Goal: Task Accomplishment & Management: Use online tool/utility

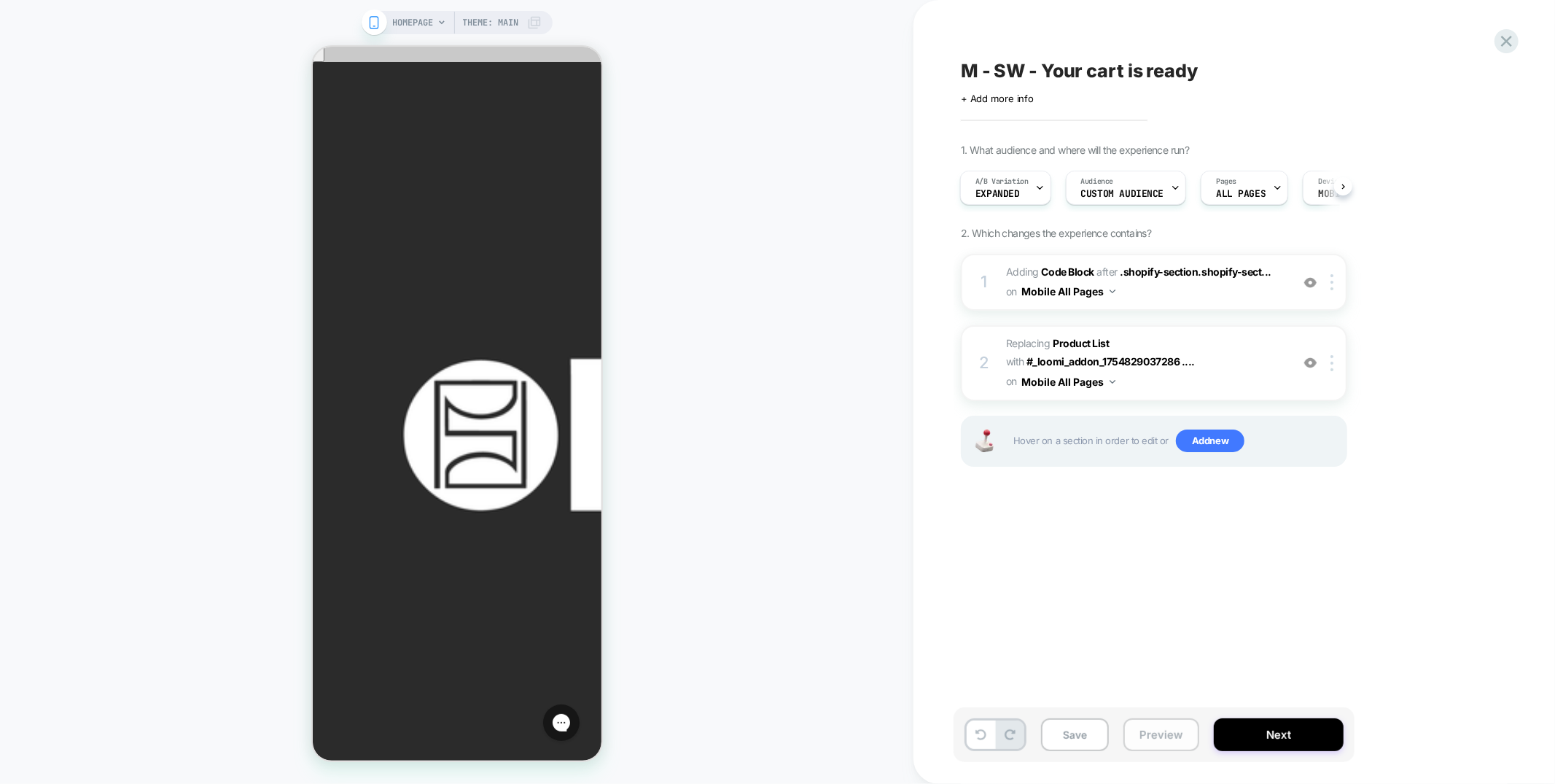
click at [1161, 734] on button "Preview" at bounding box center [1162, 734] width 76 height 33
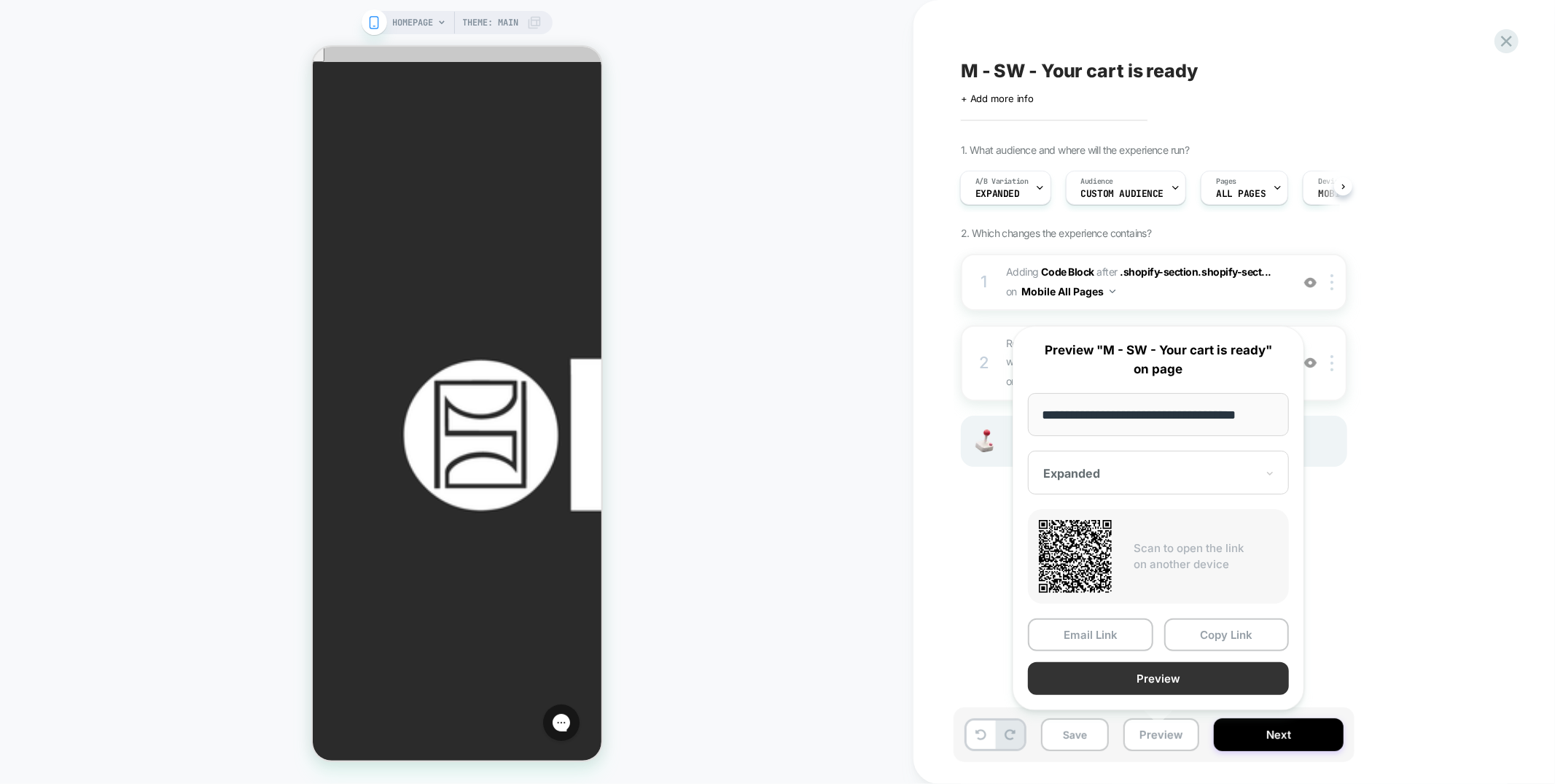
click at [1165, 679] on button "Preview" at bounding box center [1159, 678] width 261 height 33
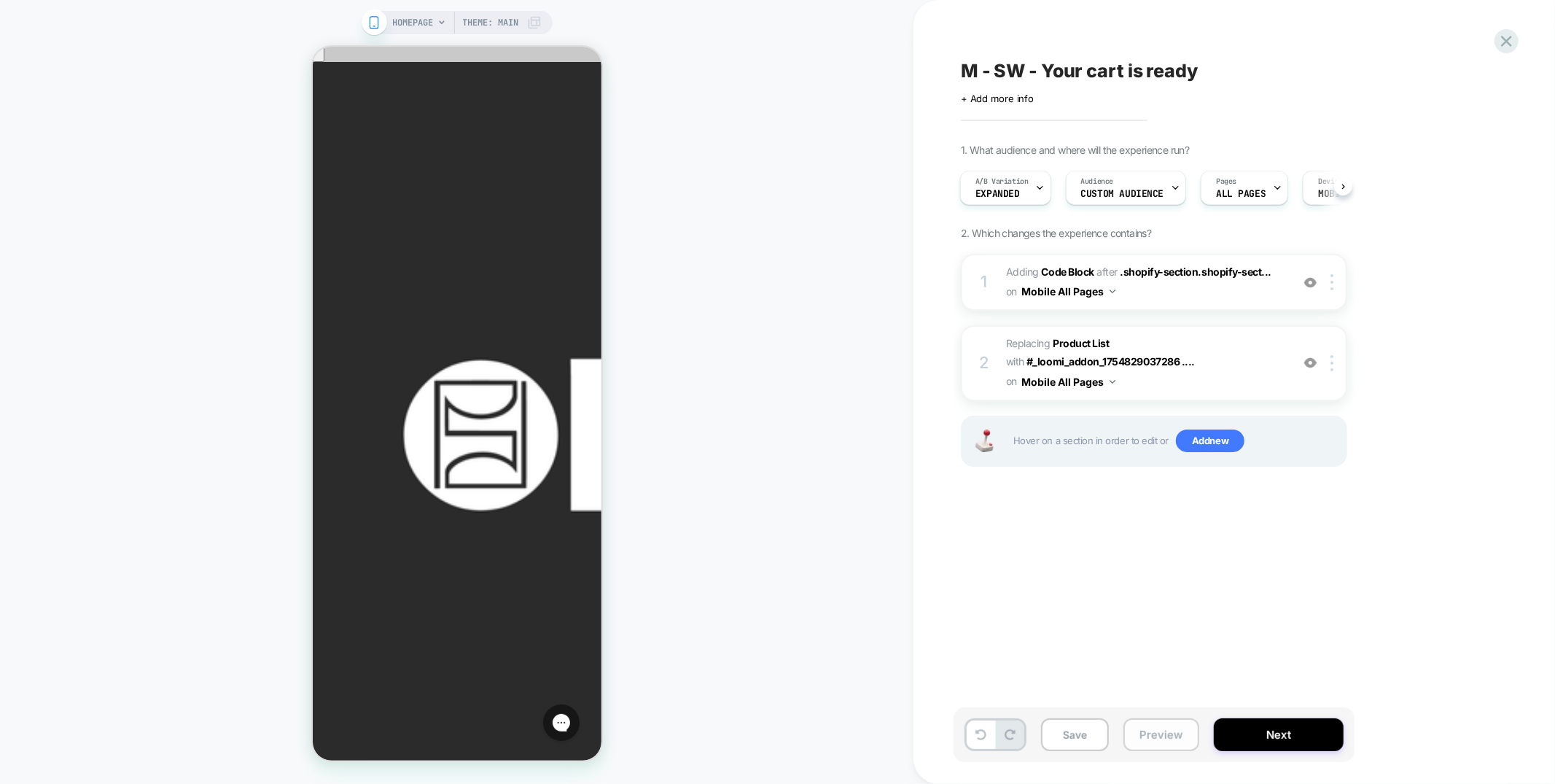
click at [1166, 730] on button "Preview" at bounding box center [1162, 734] width 76 height 33
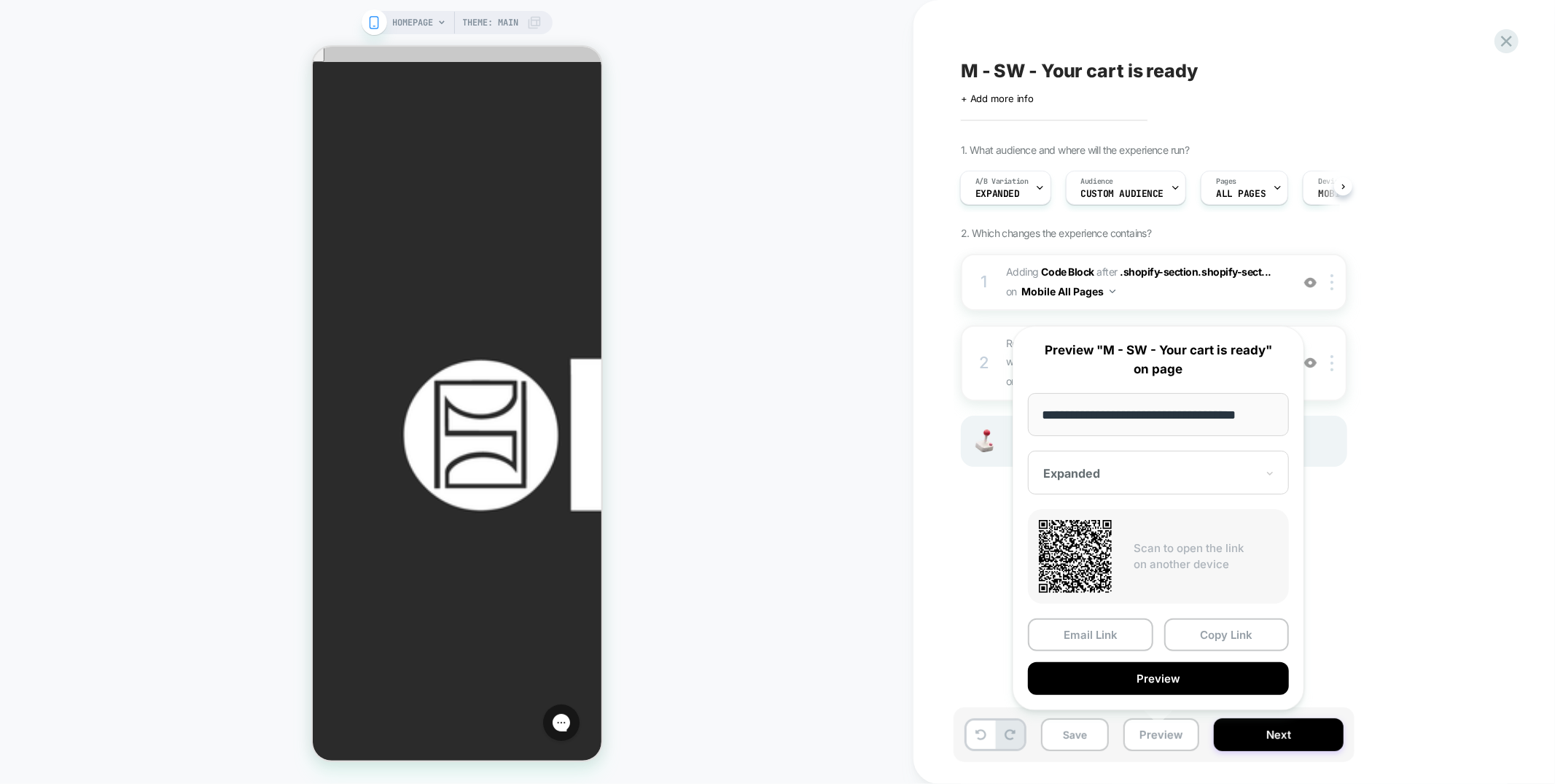
click at [1204, 638] on button "Copy Link" at bounding box center [1227, 634] width 126 height 33
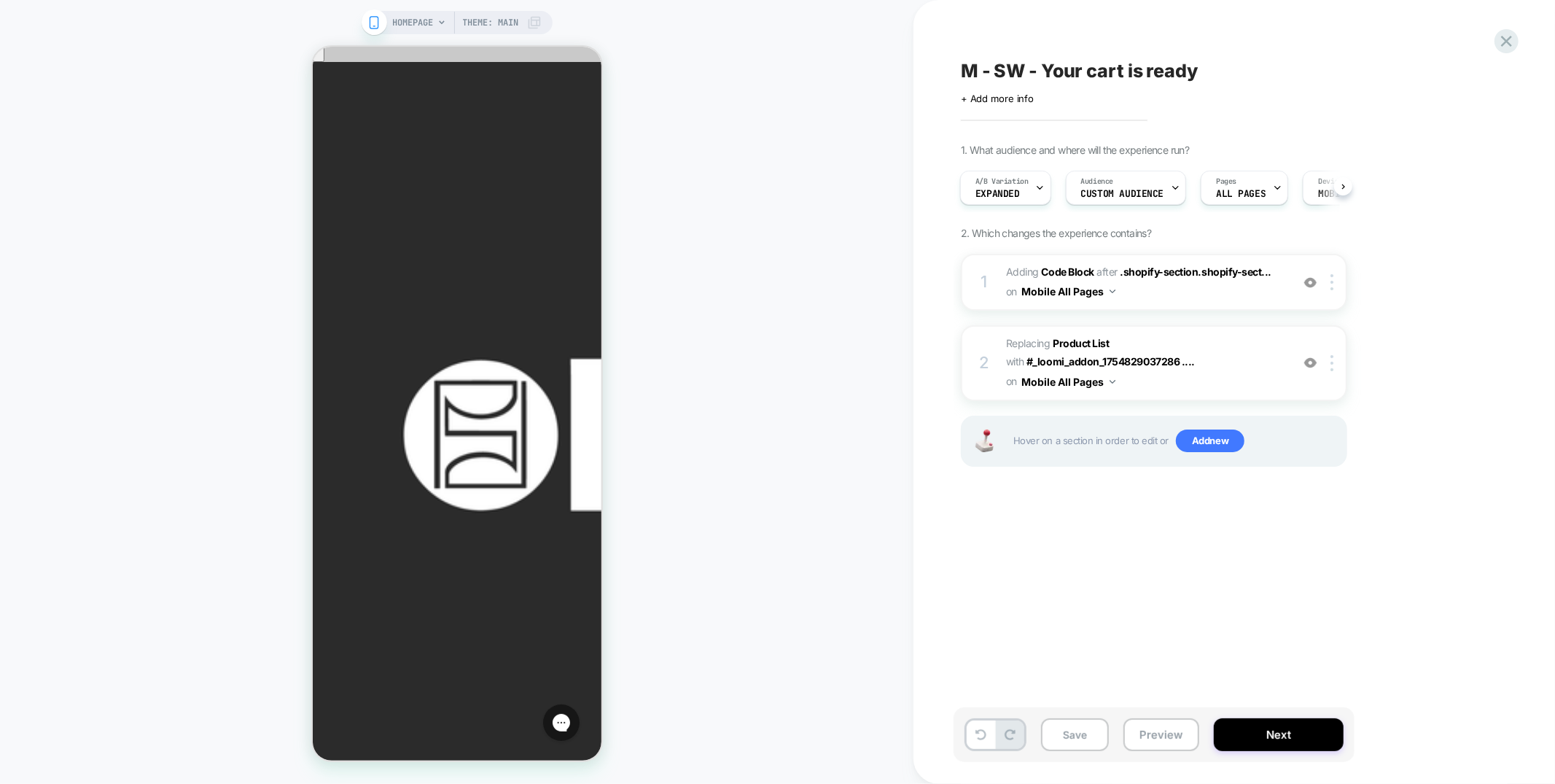
click at [1525, 31] on div "M - SW - Your cart is ready Click to edit experience details + Add more info 1.…" at bounding box center [1234, 392] width 642 height 784
click at [1503, 36] on icon at bounding box center [1507, 41] width 11 height 11
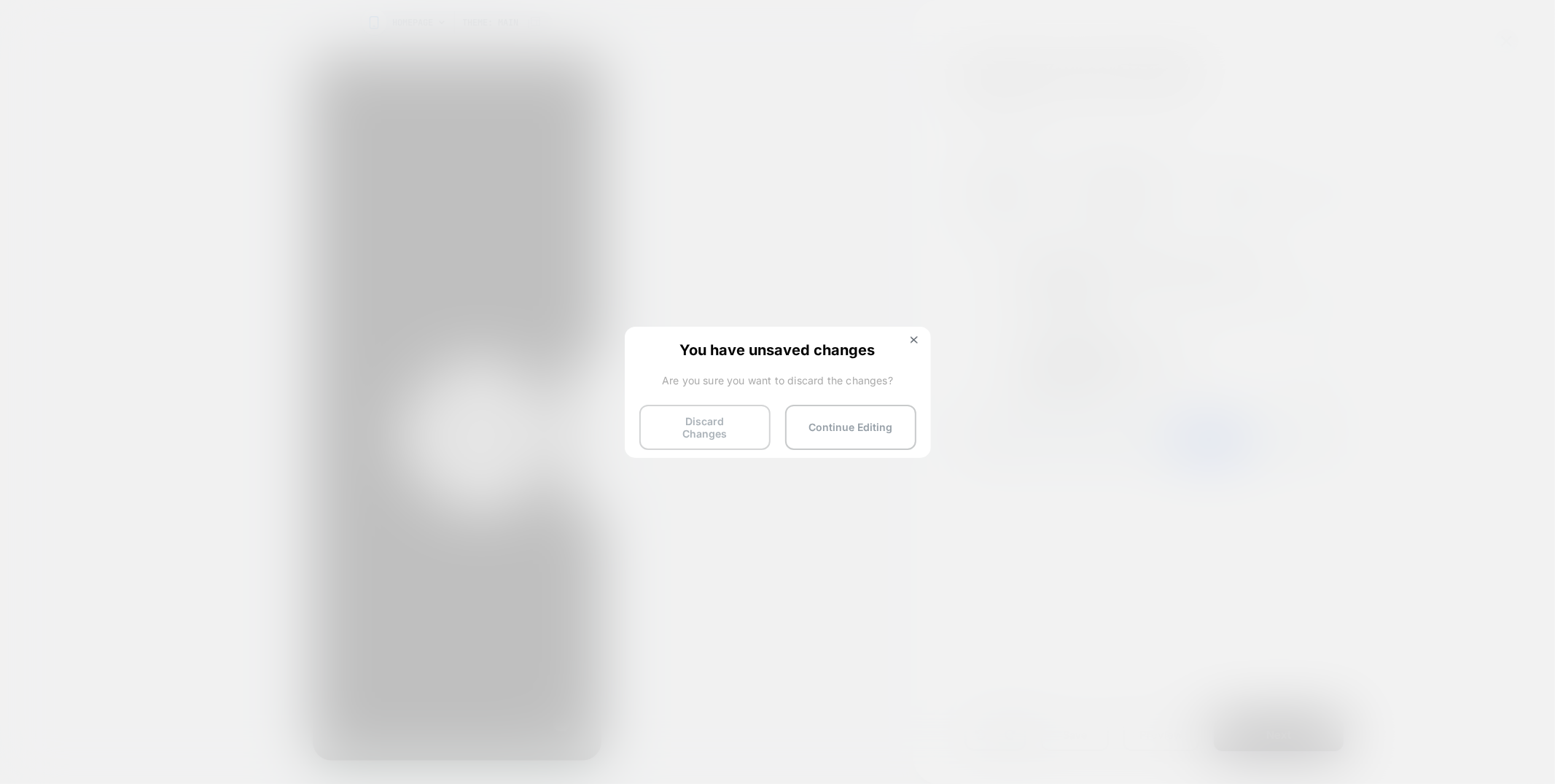
click at [714, 415] on button "Discard Changes" at bounding box center [705, 427] width 131 height 45
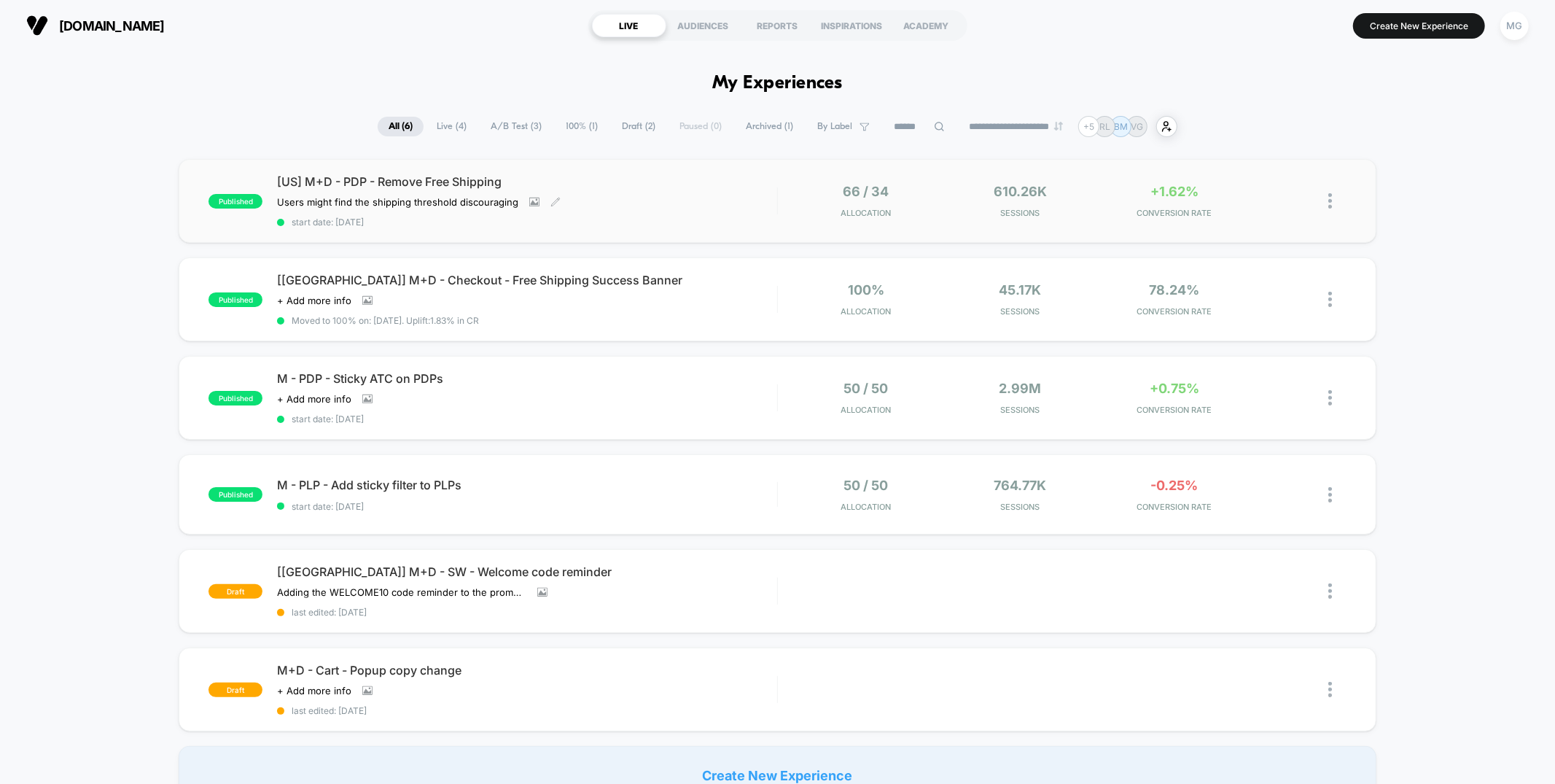
click at [658, 206] on div "[US] M+D - PDP - Remove Free Shipping Users might find the shipping threshold d…" at bounding box center [526, 200] width 499 height 53
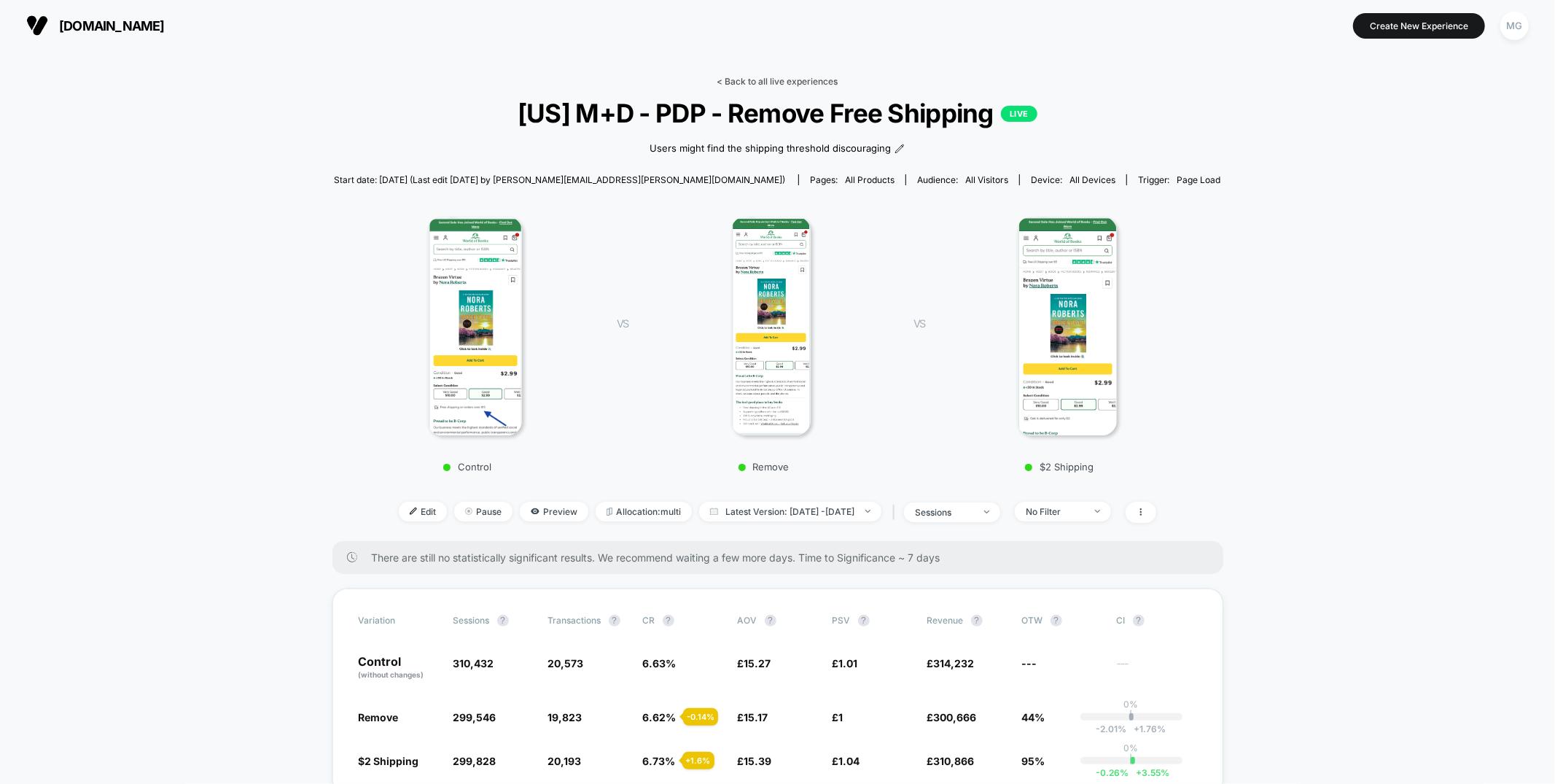
click at [772, 81] on link "< Back to all live experiences" at bounding box center [778, 81] width 121 height 11
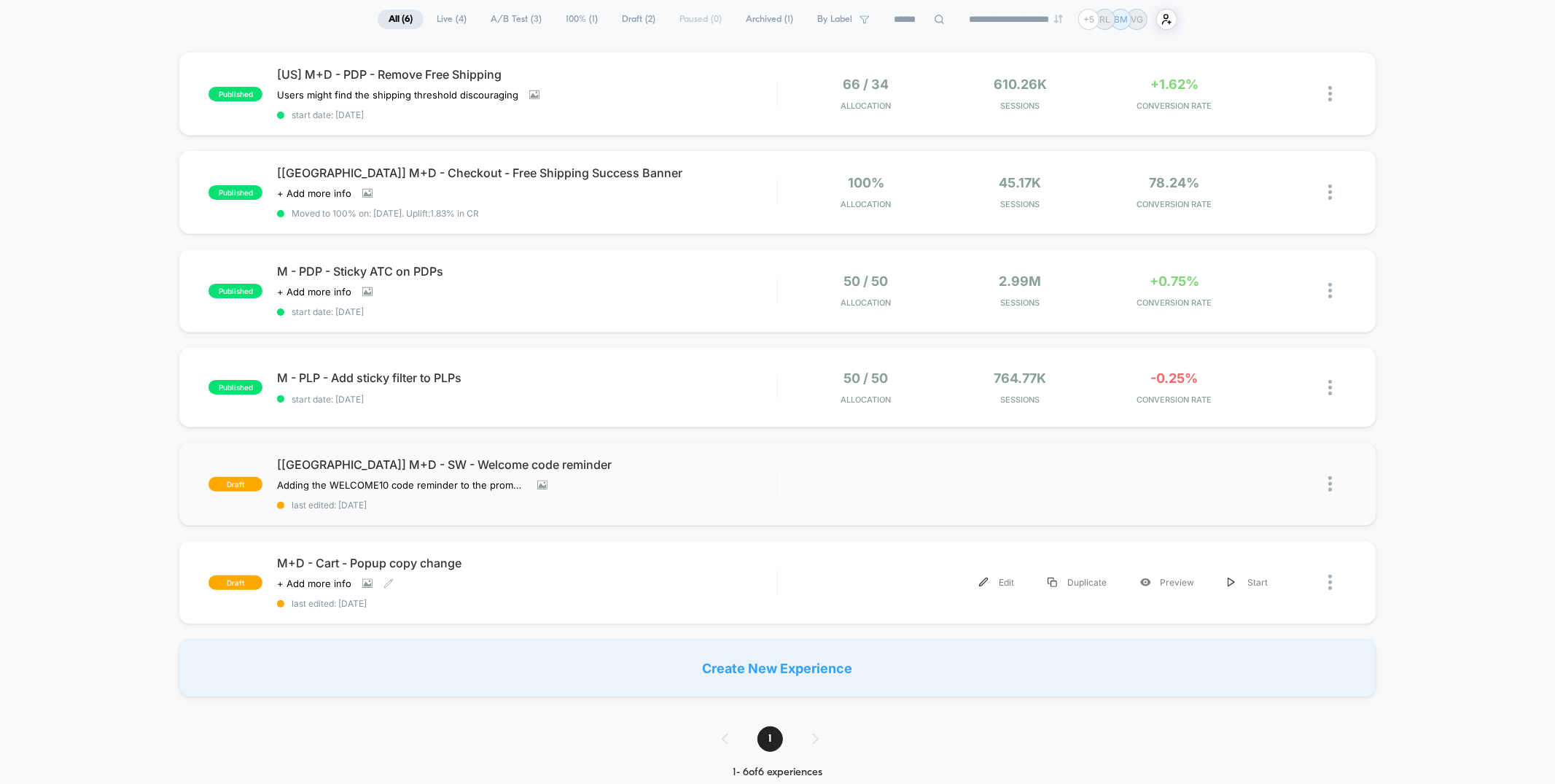
scroll to position [193, 0]
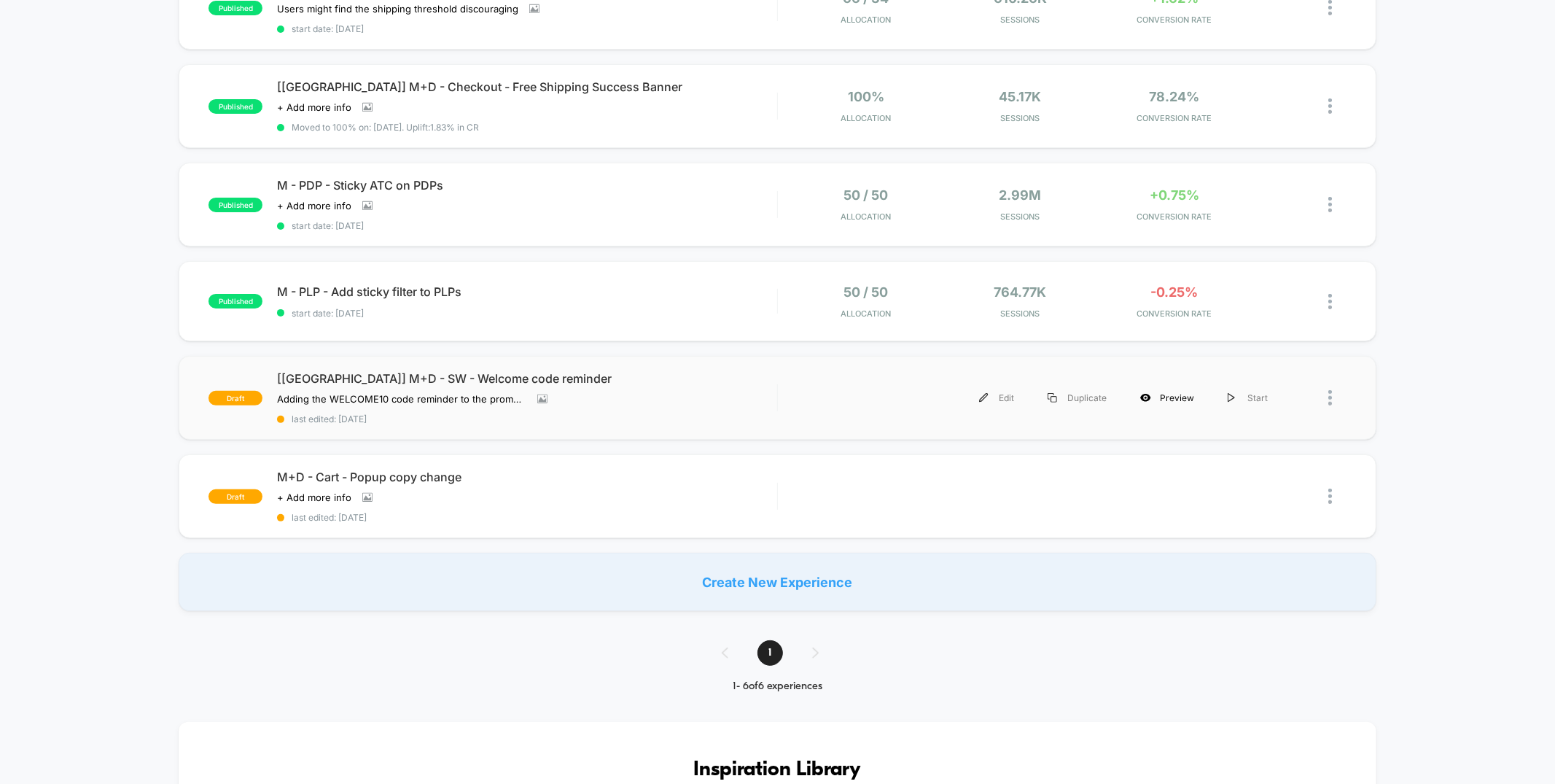
click at [1163, 391] on div "Preview" at bounding box center [1167, 397] width 87 height 33
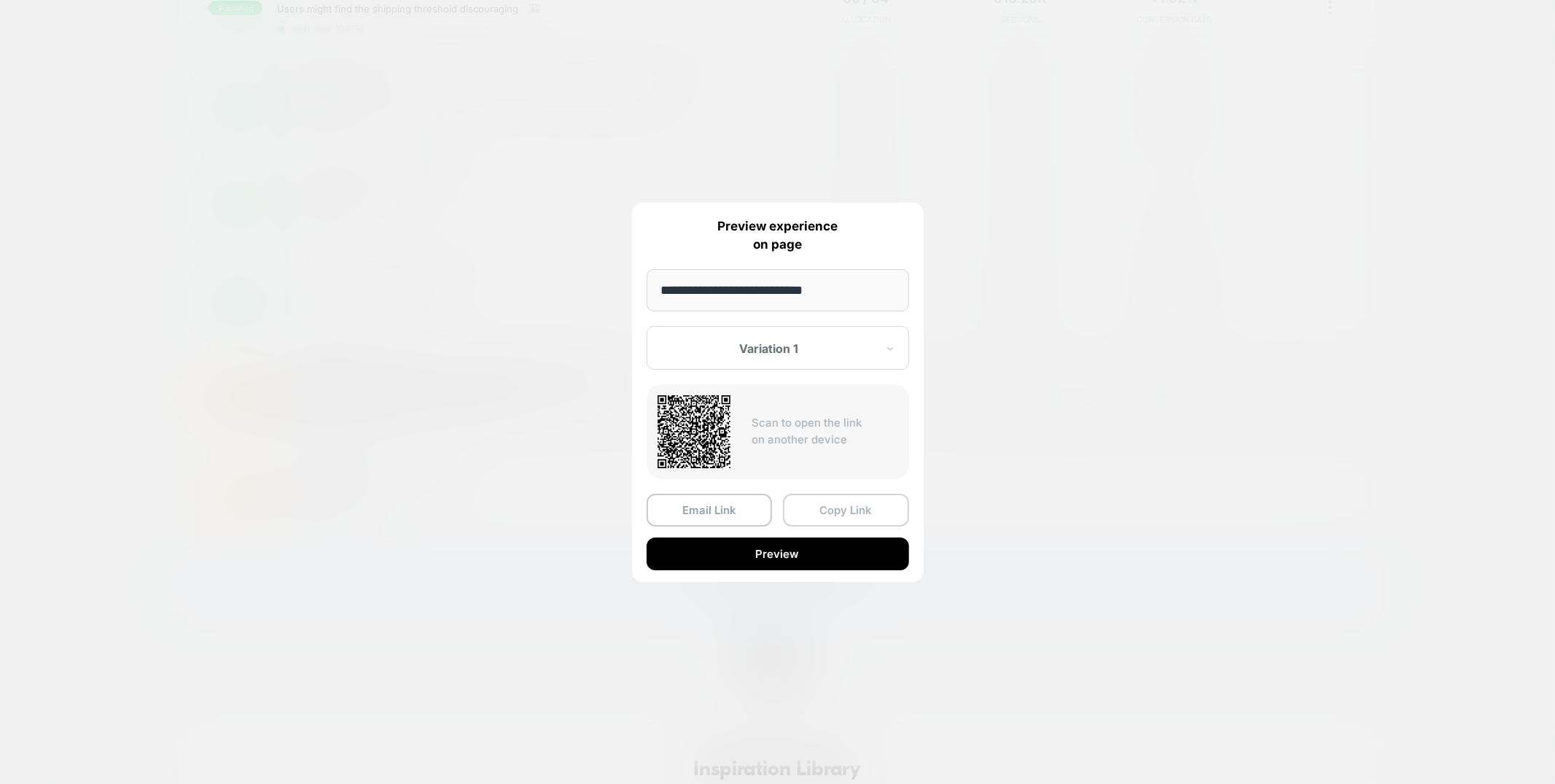
click at [874, 506] on button "Copy Link" at bounding box center [846, 510] width 126 height 33
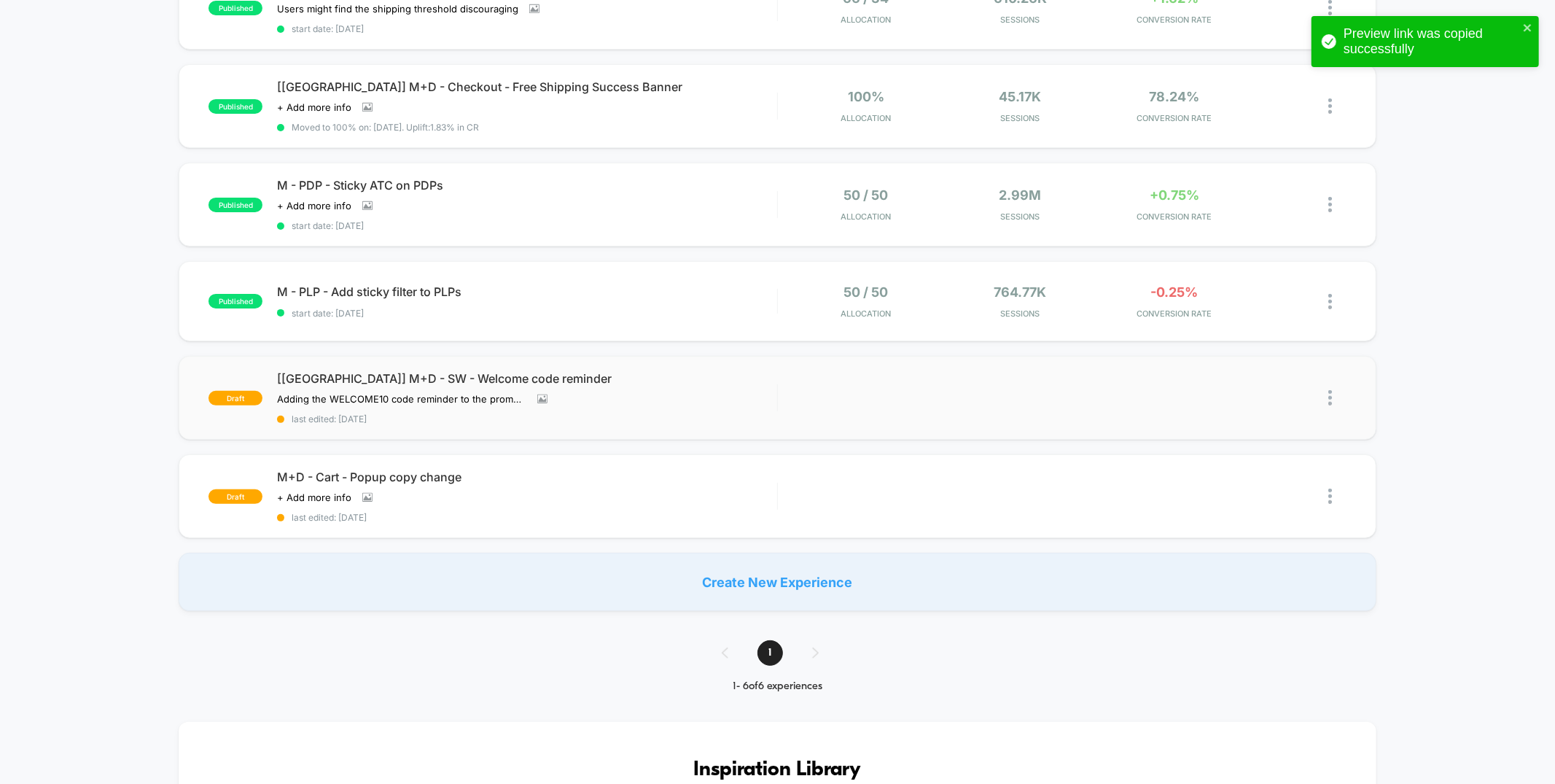
click at [1476, 175] on div "published [US] M+D - PDP - Remove Free Shipping Users might find the shipping t…" at bounding box center [778, 288] width 1555 height 645
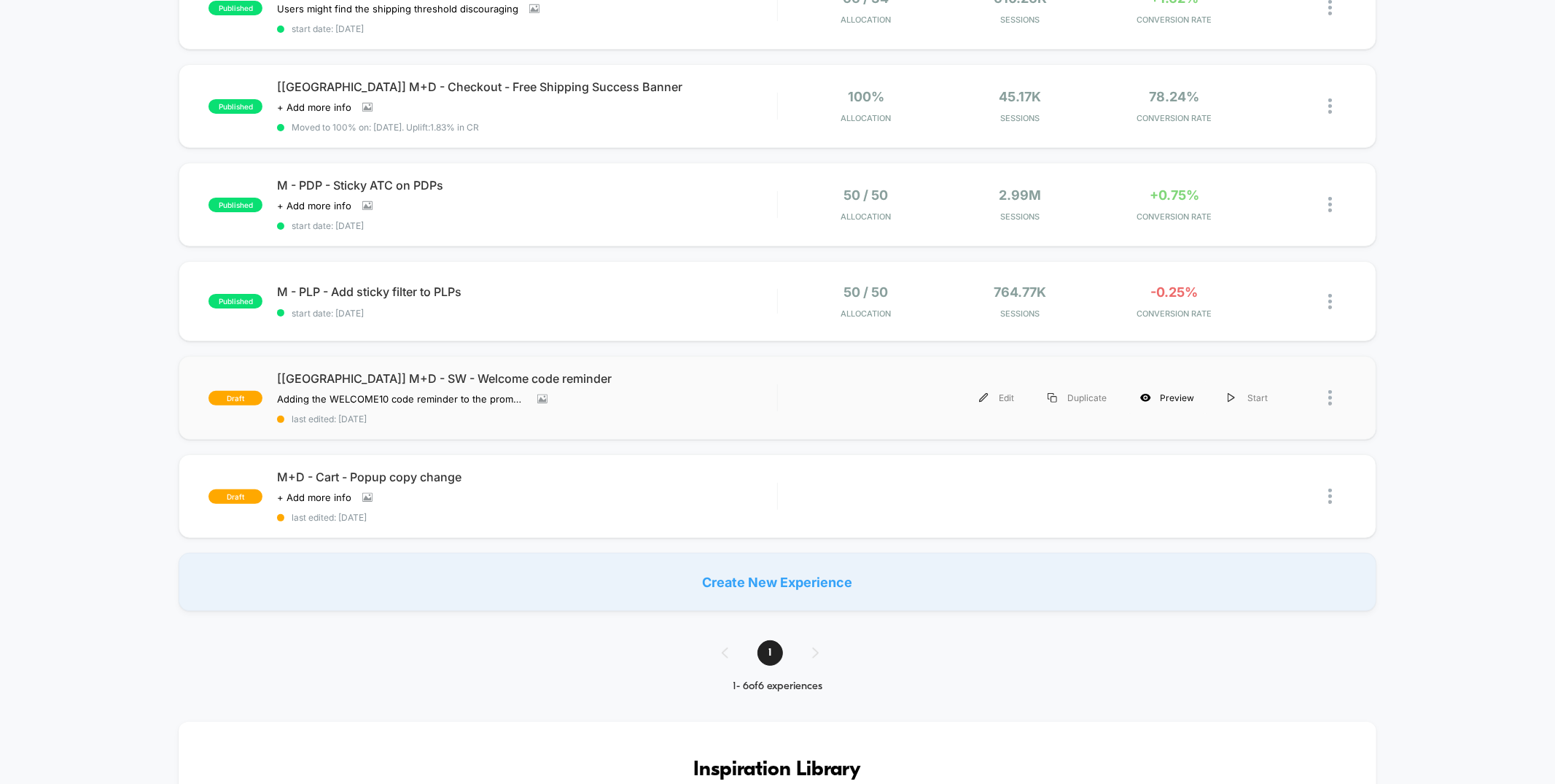
click at [1179, 390] on div "Preview" at bounding box center [1167, 397] width 87 height 33
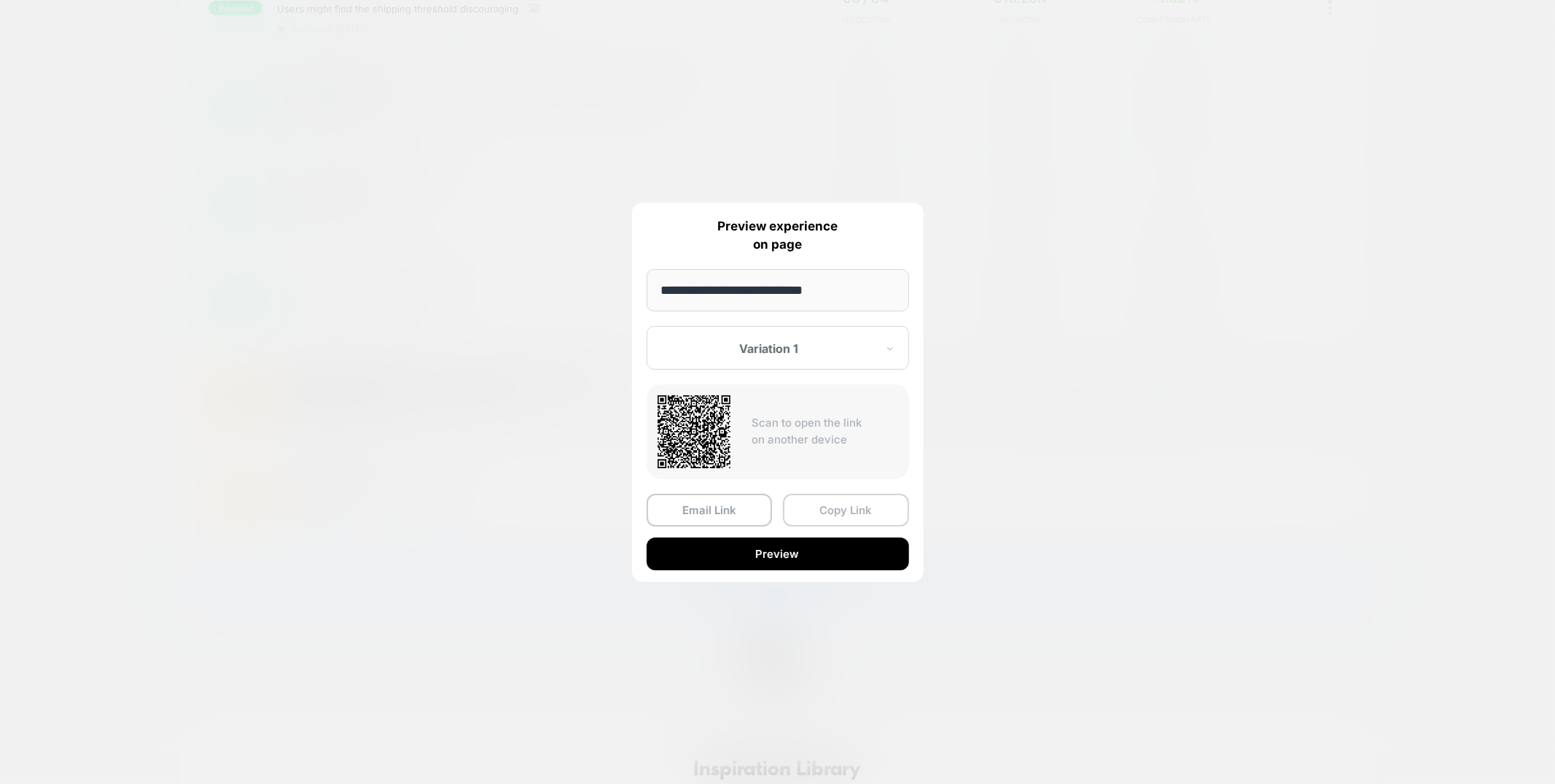
click at [883, 504] on button "Copy Link" at bounding box center [846, 510] width 126 height 33
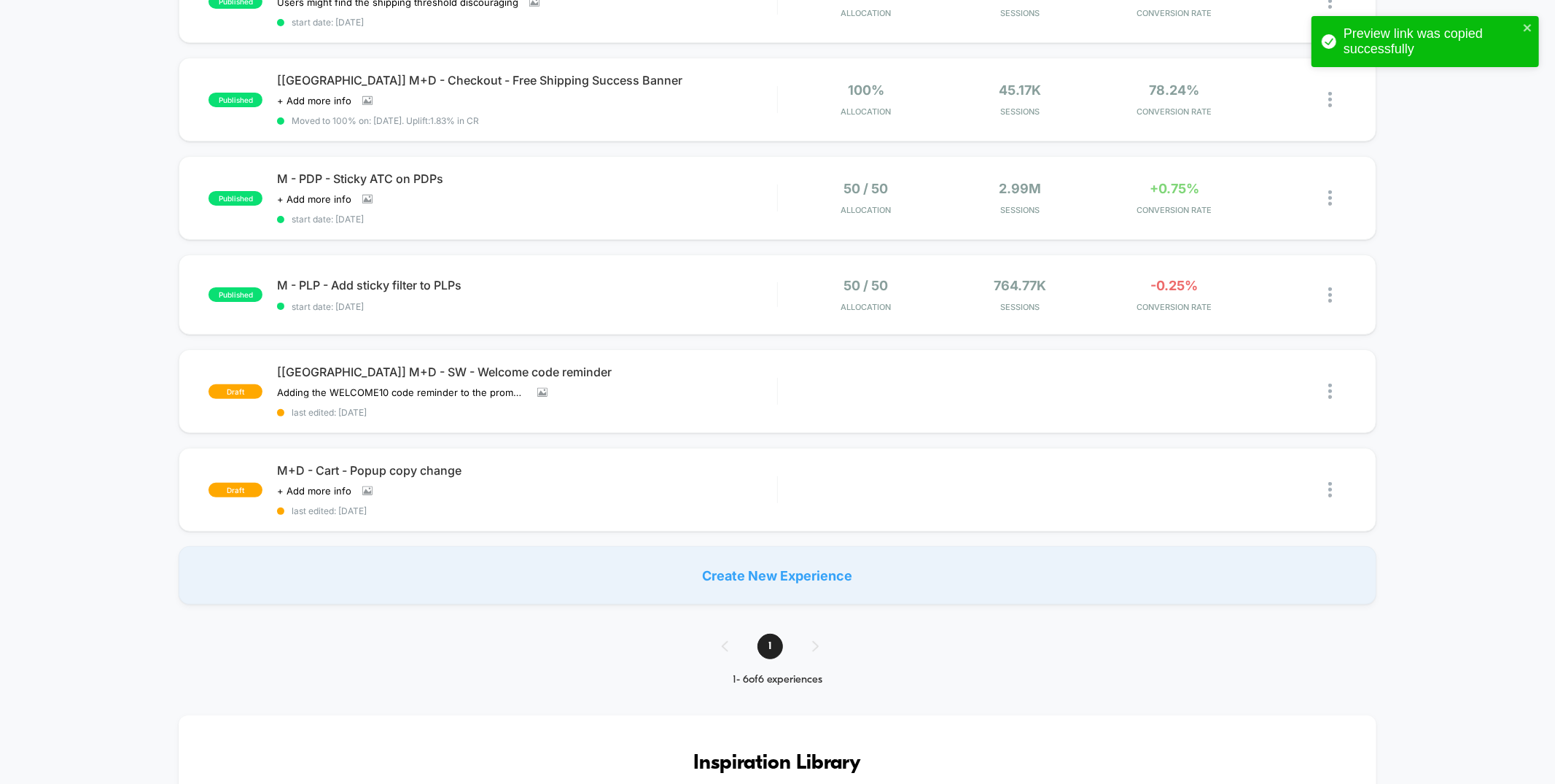
scroll to position [197, 0]
click at [1466, 312] on div "published [US] M+D - PDP - Remove Free Shipping Users might find the shipping t…" at bounding box center [778, 281] width 1555 height 645
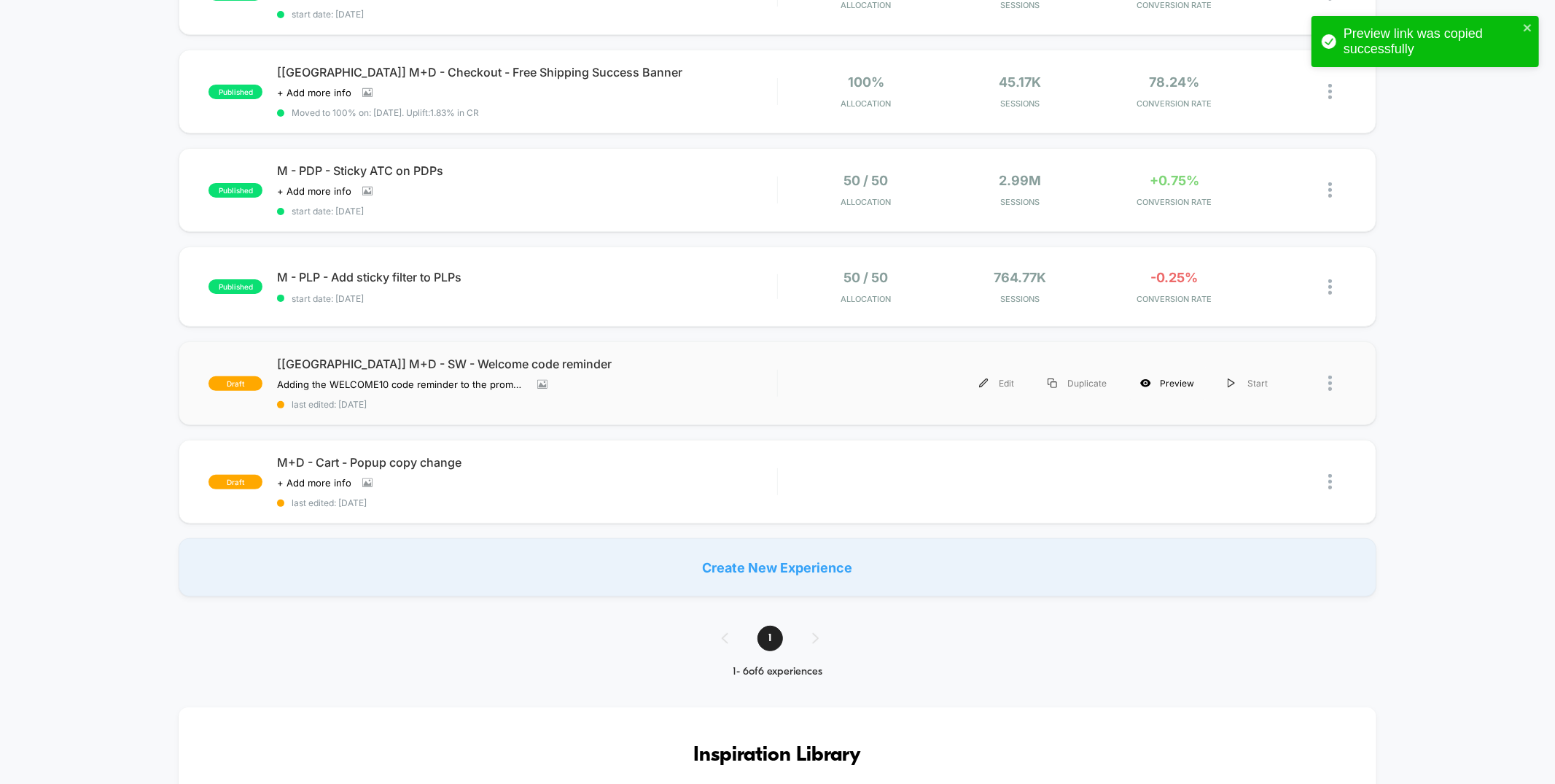
click at [1162, 375] on div "Preview" at bounding box center [1167, 383] width 87 height 33
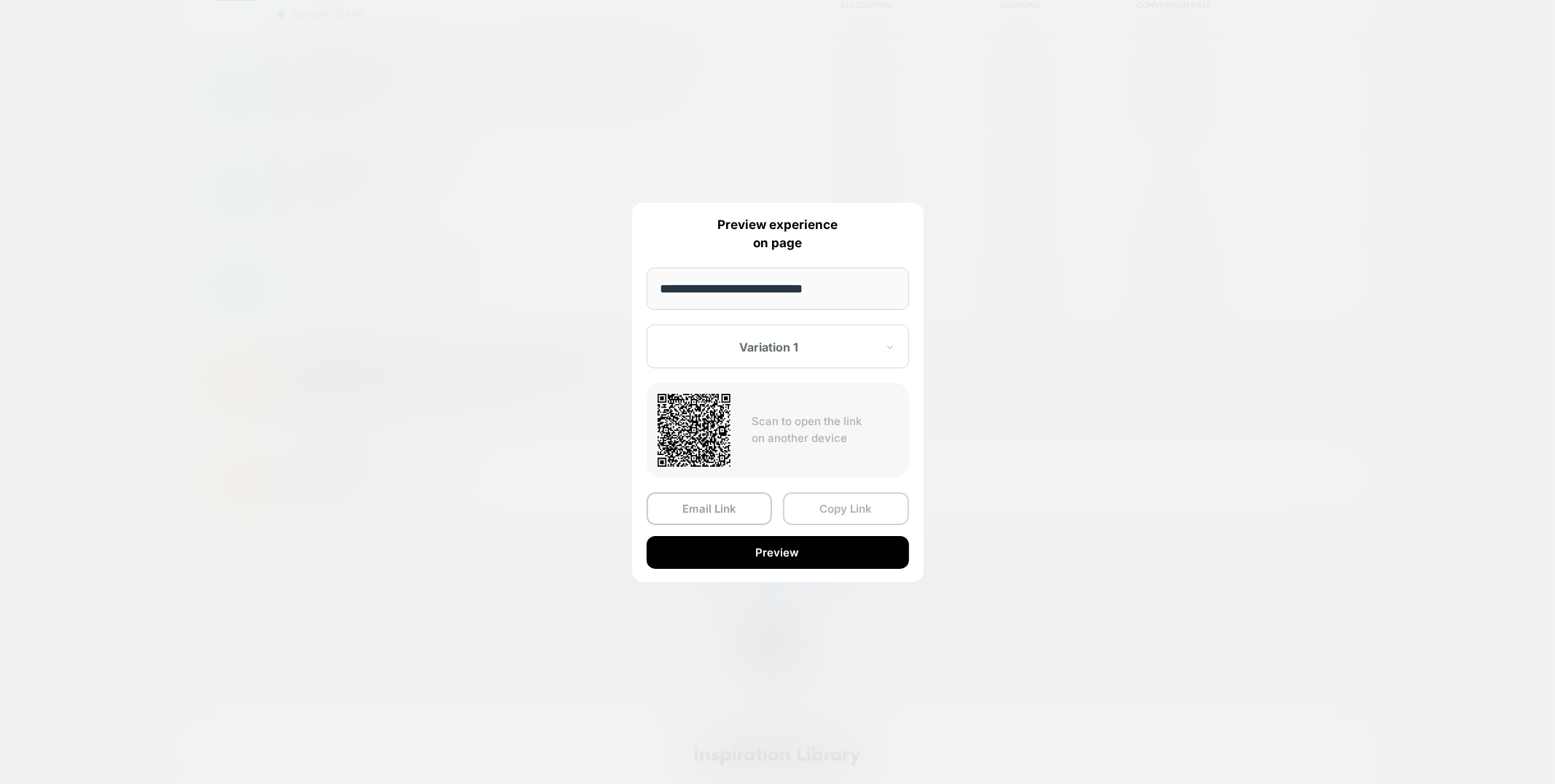
click at [820, 509] on button "Copy Link" at bounding box center [846, 508] width 126 height 33
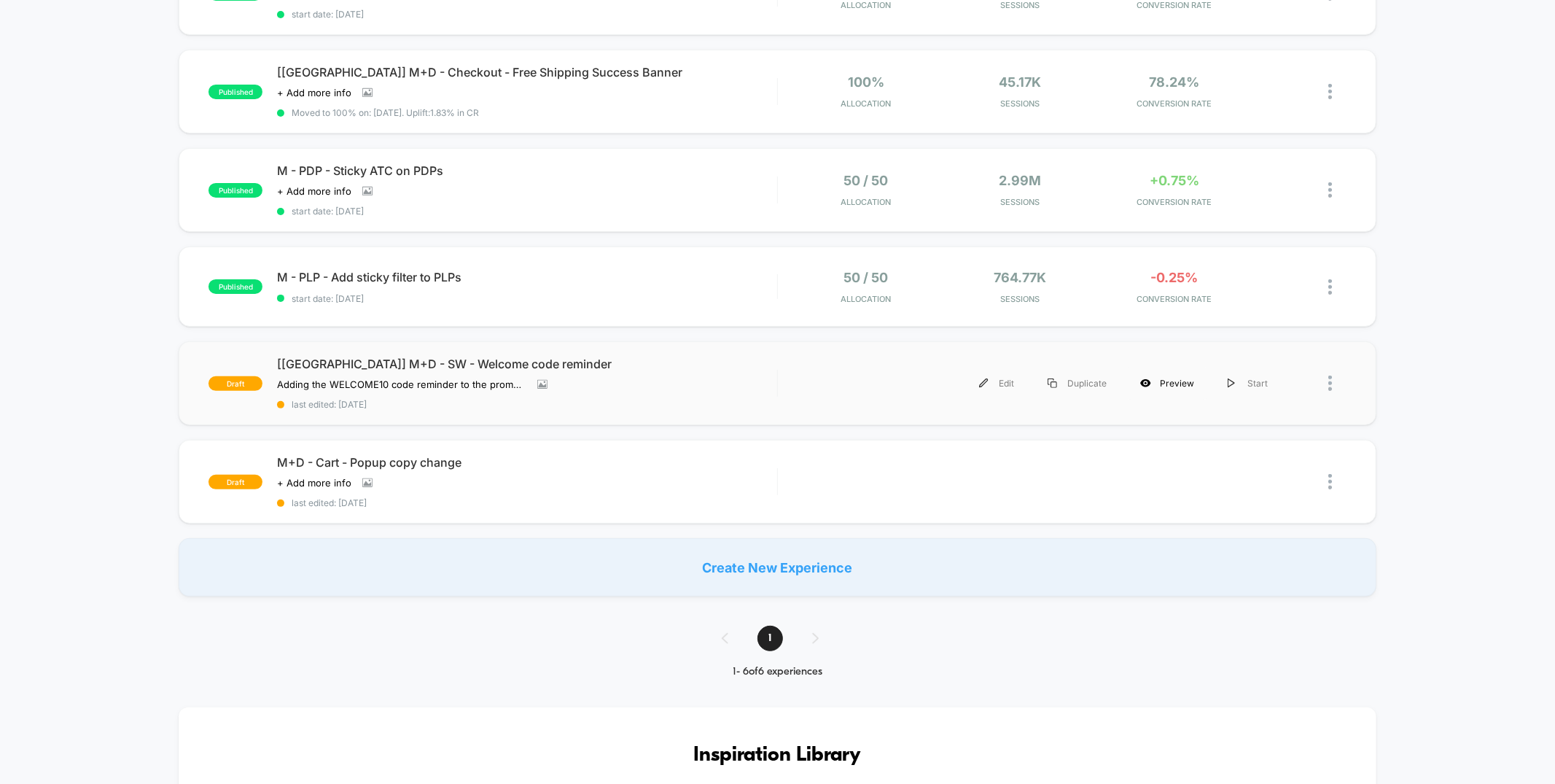
click at [1172, 380] on div "Preview" at bounding box center [1167, 383] width 87 height 33
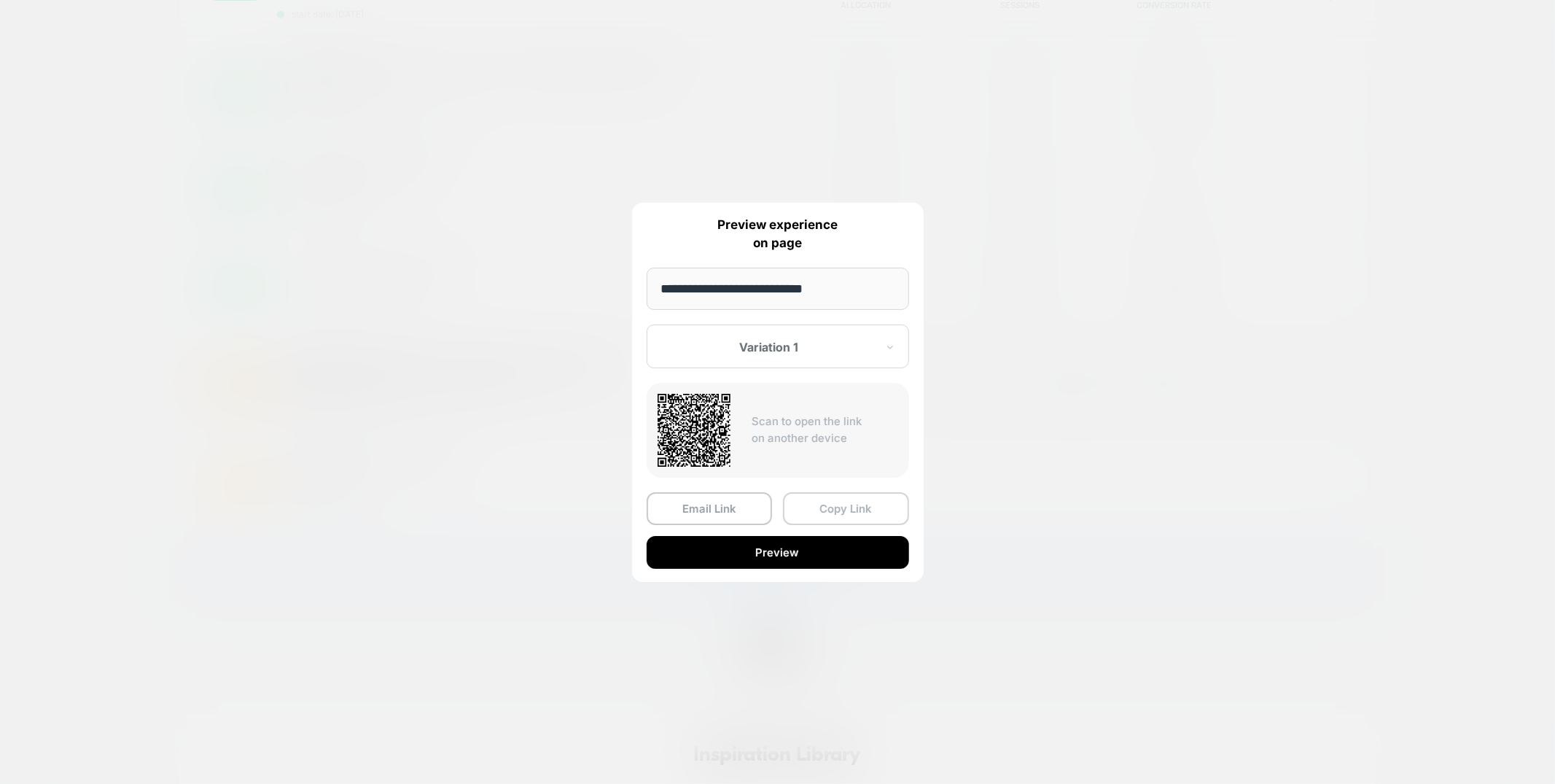
click at [818, 506] on button "Copy Link" at bounding box center [846, 508] width 126 height 33
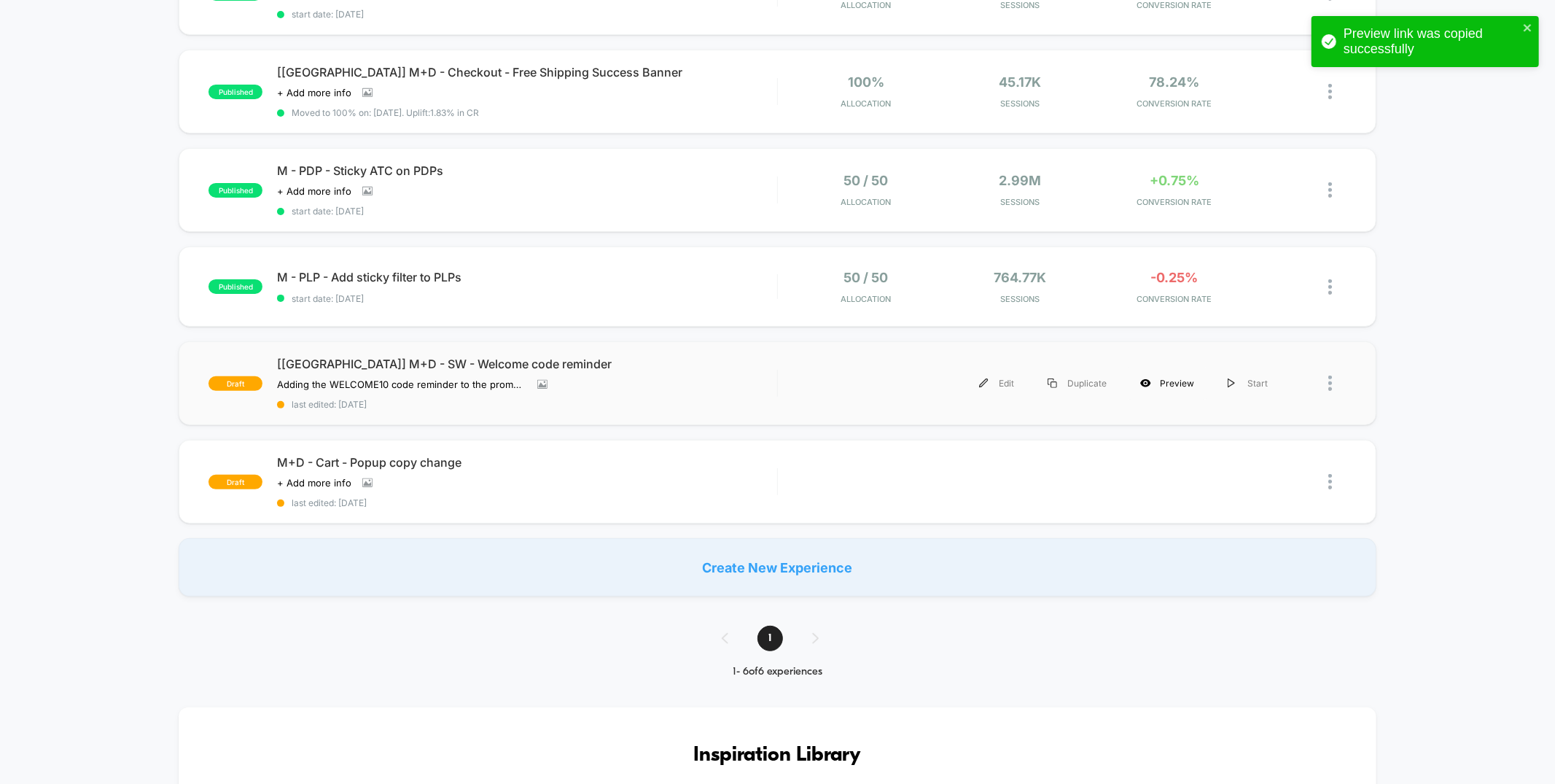
click at [1150, 384] on div "Preview" at bounding box center [1167, 383] width 87 height 33
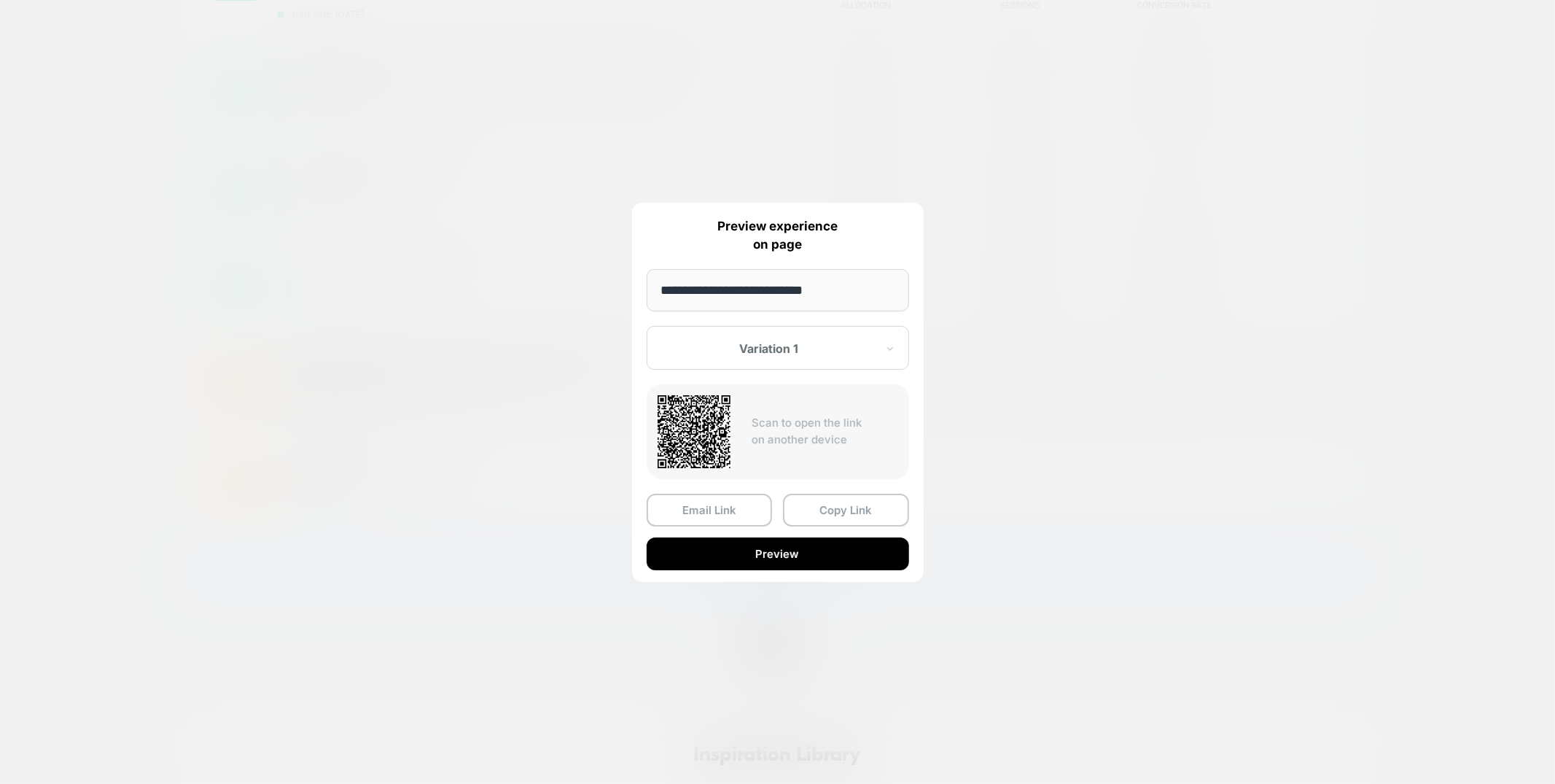
click at [948, 235] on div at bounding box center [778, 392] width 1555 height 784
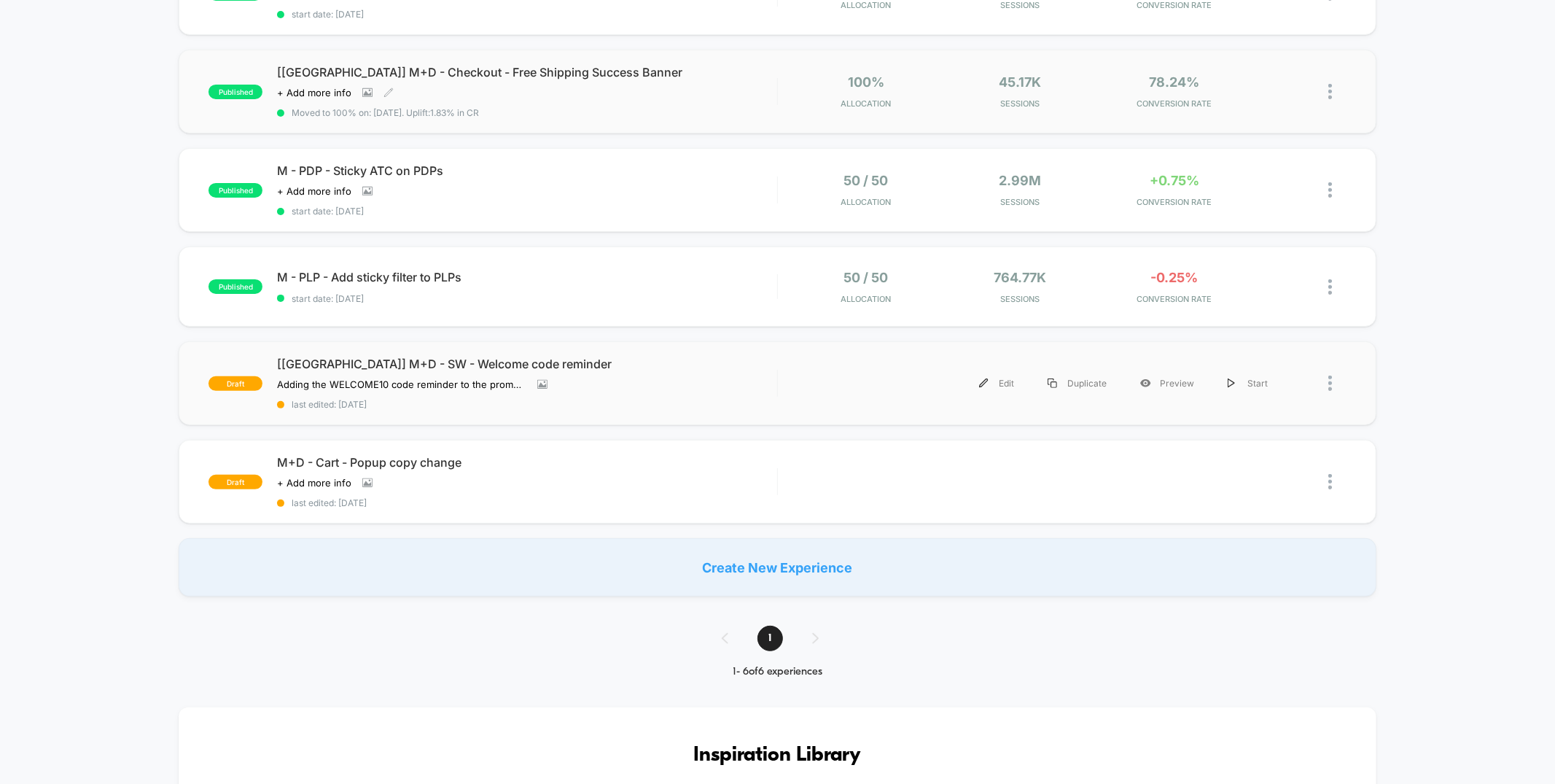
scroll to position [0, 0]
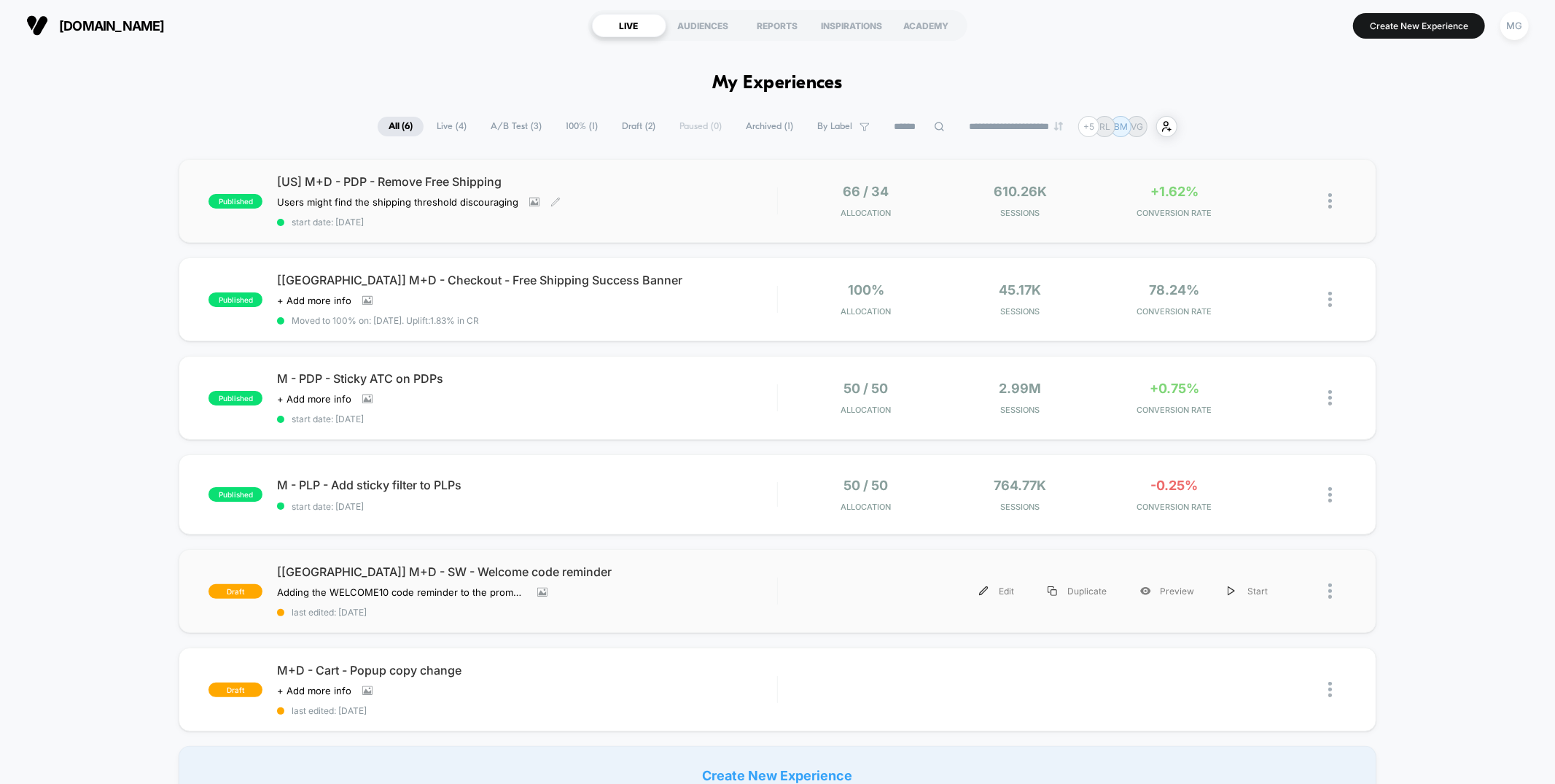
click at [689, 209] on div "[US] M+D - PDP - Remove Free Shipping Users might find the shipping threshold d…" at bounding box center [526, 200] width 499 height 53
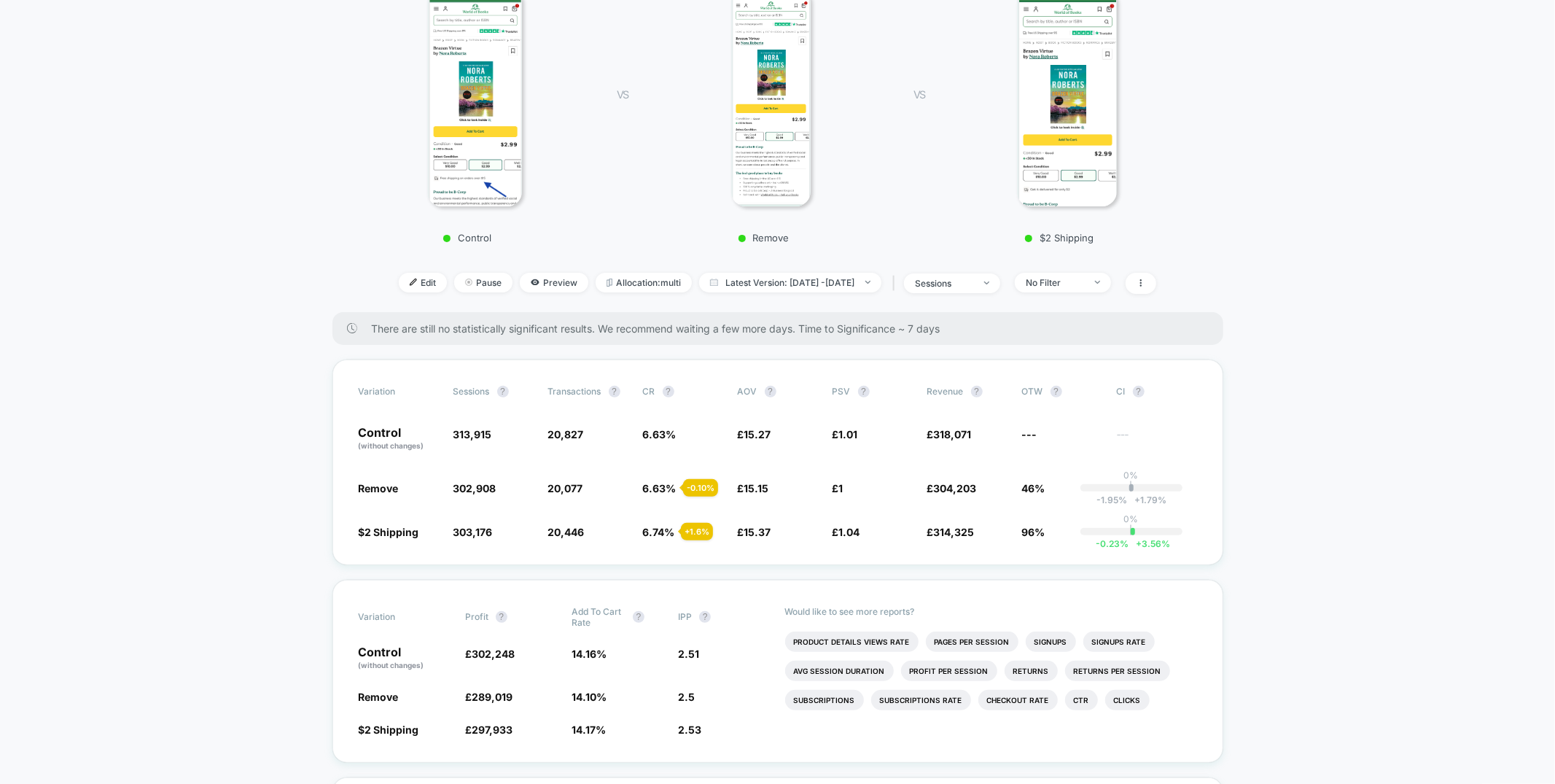
scroll to position [249, 0]
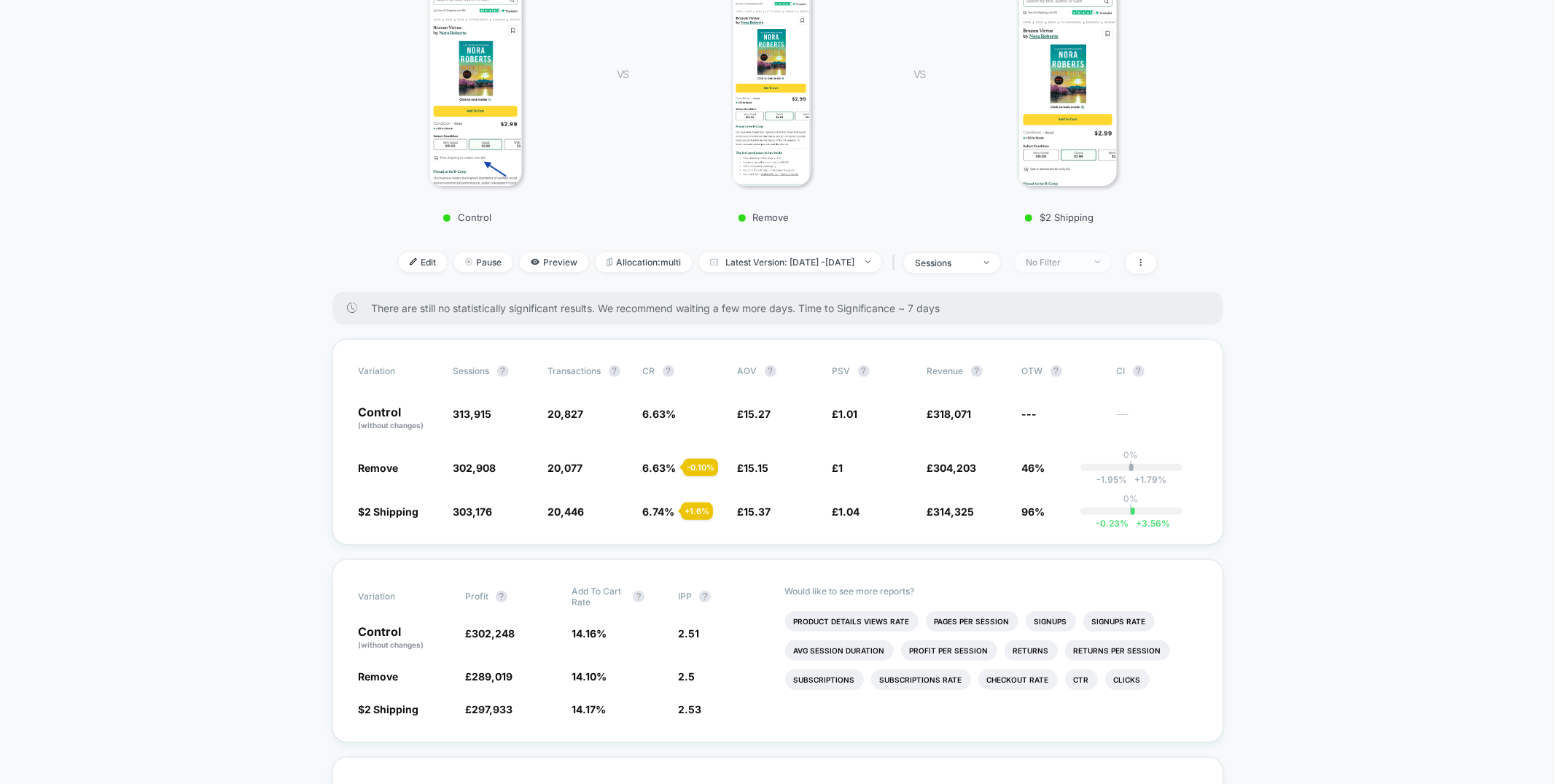
click at [1103, 254] on span "No Filter" at bounding box center [1063, 261] width 96 height 20
drag, startPoint x: 990, startPoint y: 263, endPoint x: 989, endPoint y: 272, distance: 9.1
click at [973, 262] on div "sessions" at bounding box center [944, 263] width 58 height 11
drag, startPoint x: 970, startPoint y: 344, endPoint x: 968, endPoint y: 353, distance: 9.2
click at [970, 344] on span "Sessions with impressions" at bounding box center [969, 347] width 124 height 12
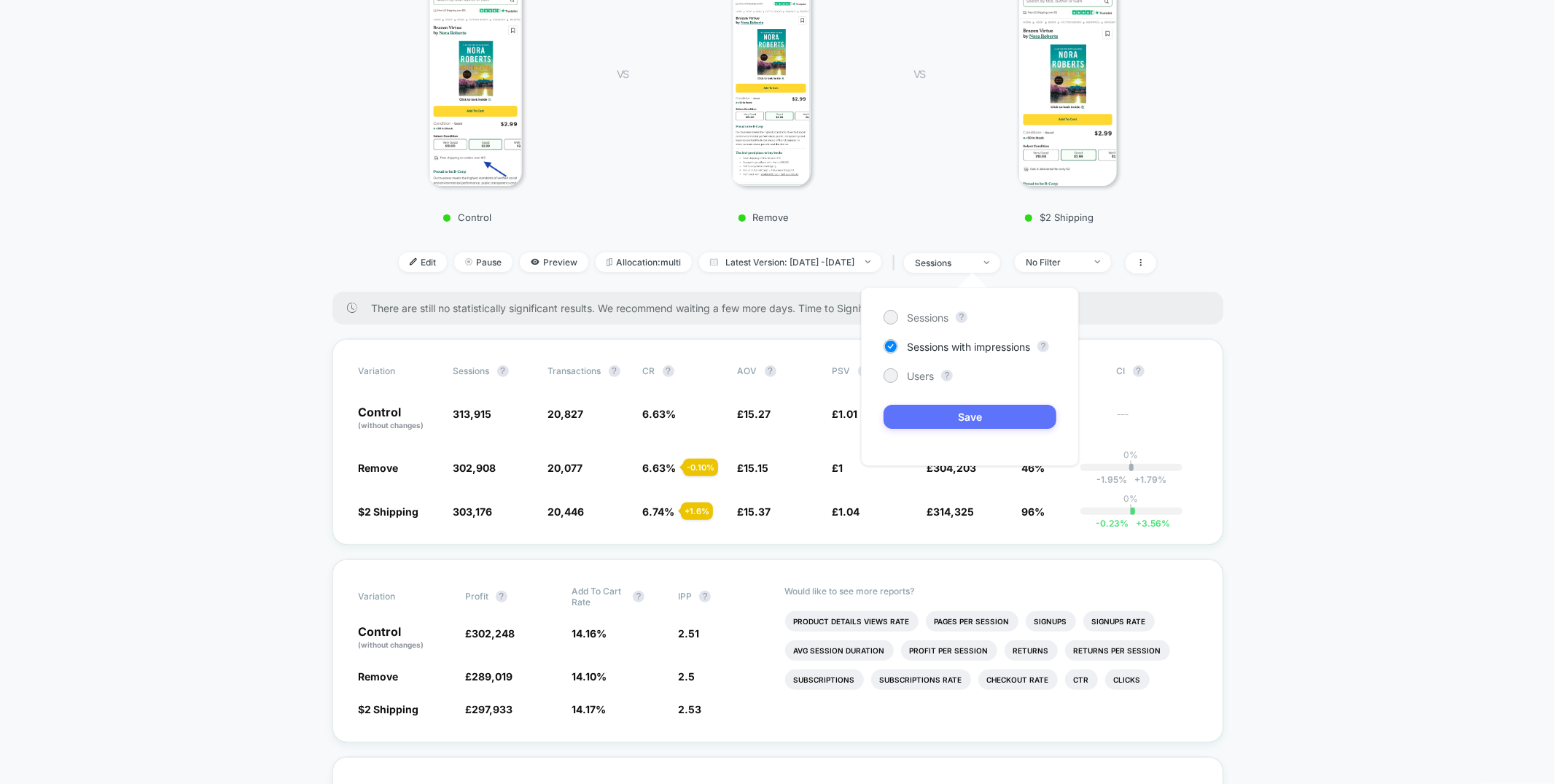
click at [954, 413] on button "Save" at bounding box center [970, 417] width 172 height 24
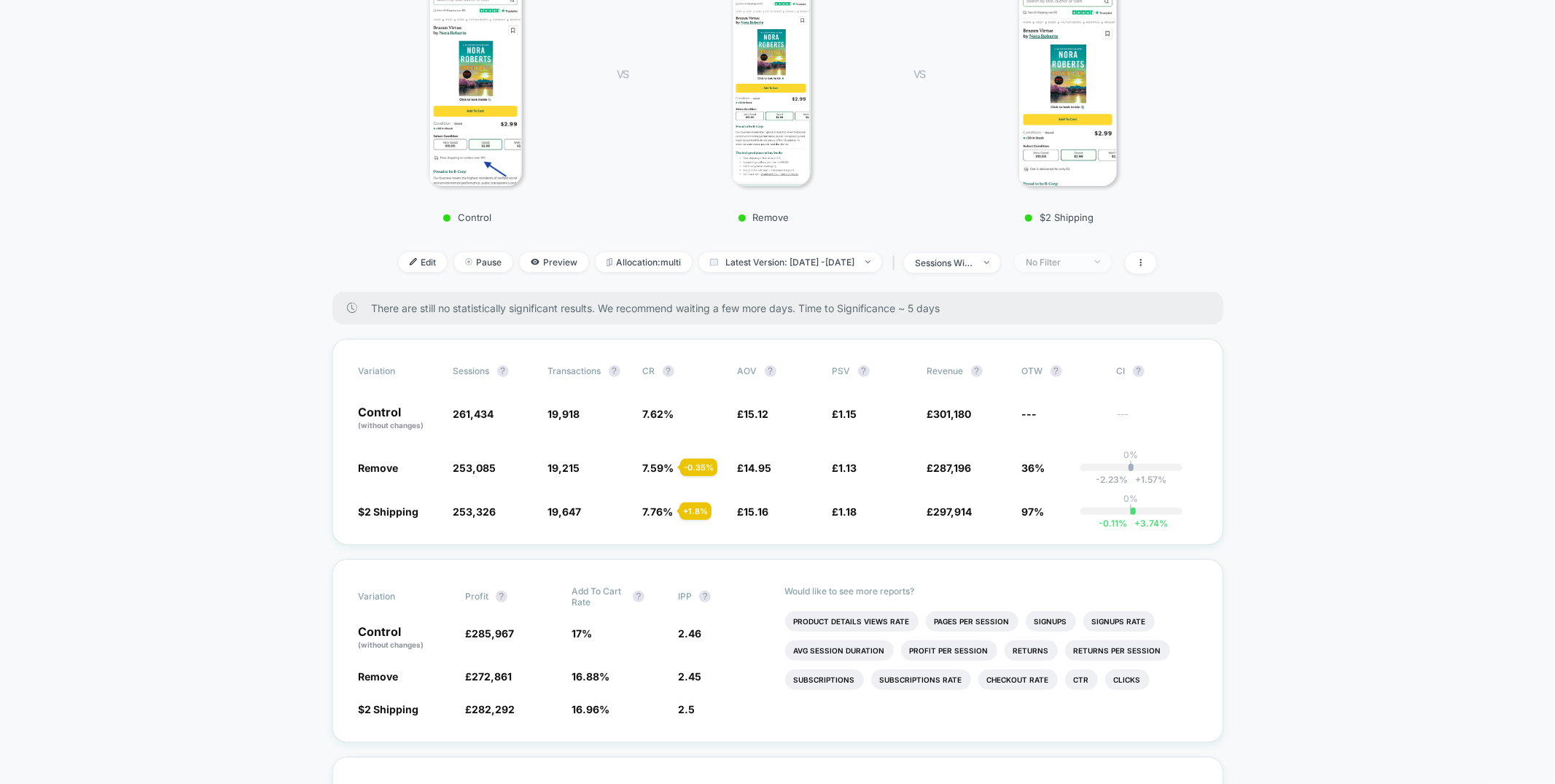
click at [1078, 259] on div "No Filter" at bounding box center [1055, 262] width 58 height 11
click at [1064, 314] on span "Mobile Visitors" at bounding box center [1078, 315] width 70 height 12
click at [1049, 400] on span "New Visitors" at bounding box center [1074, 402] width 60 height 12
click at [1048, 481] on button "Save" at bounding box center [1087, 473] width 133 height 24
click at [1096, 272] on div "Edit Pause Preview Allocation: multi Latest Version: Aug 13, 2025 - Aug 18, 202…" at bounding box center [778, 262] width 887 height 22
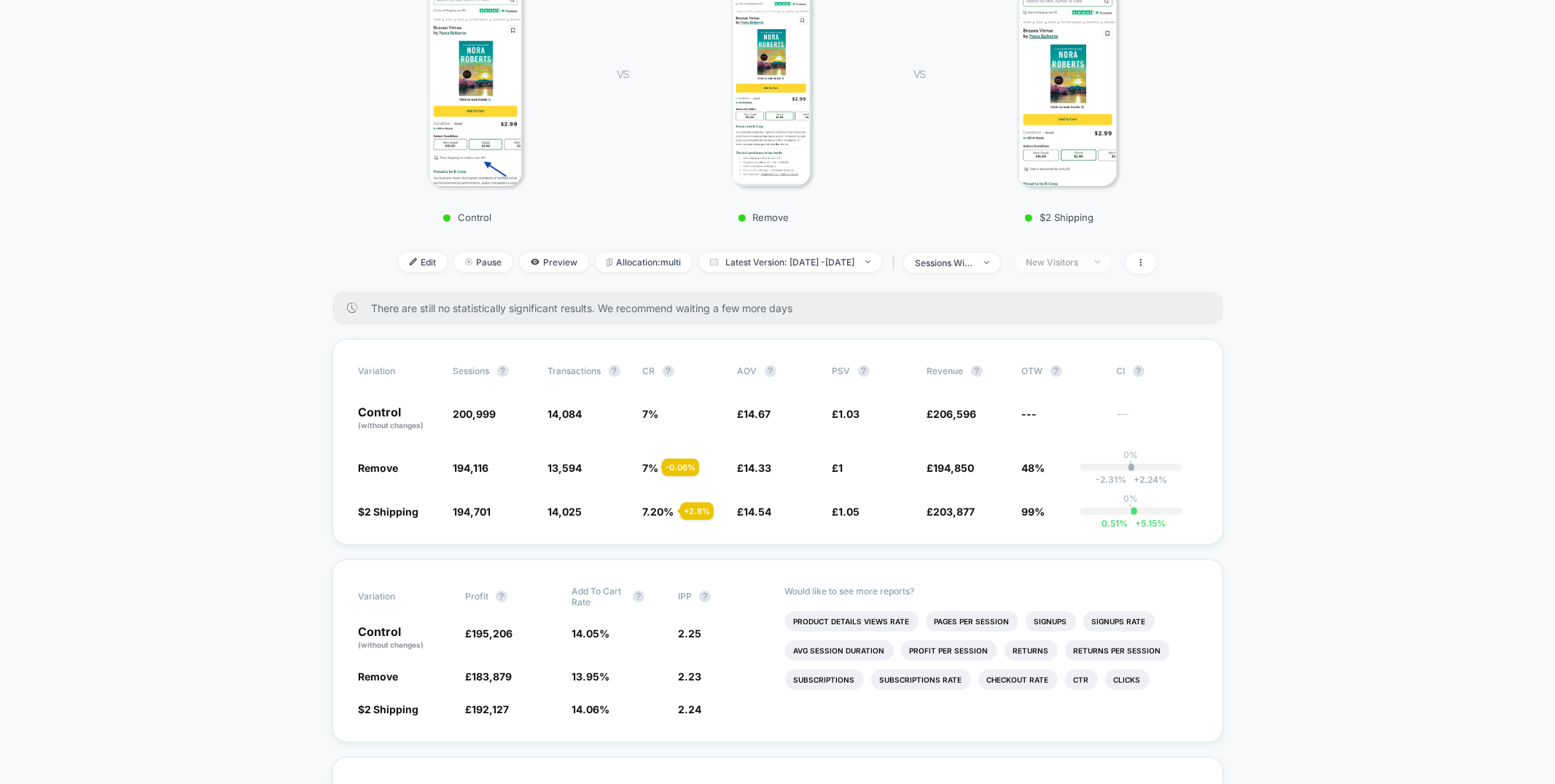
click at [1084, 265] on div "New Visitors" at bounding box center [1055, 262] width 58 height 11
click at [1084, 371] on span "Returning Visitors" at bounding box center [1086, 373] width 84 height 12
click at [1071, 467] on button "Save" at bounding box center [1087, 473] width 133 height 24
click at [1075, 261] on div "Returning Visitors" at bounding box center [1055, 262] width 58 height 11
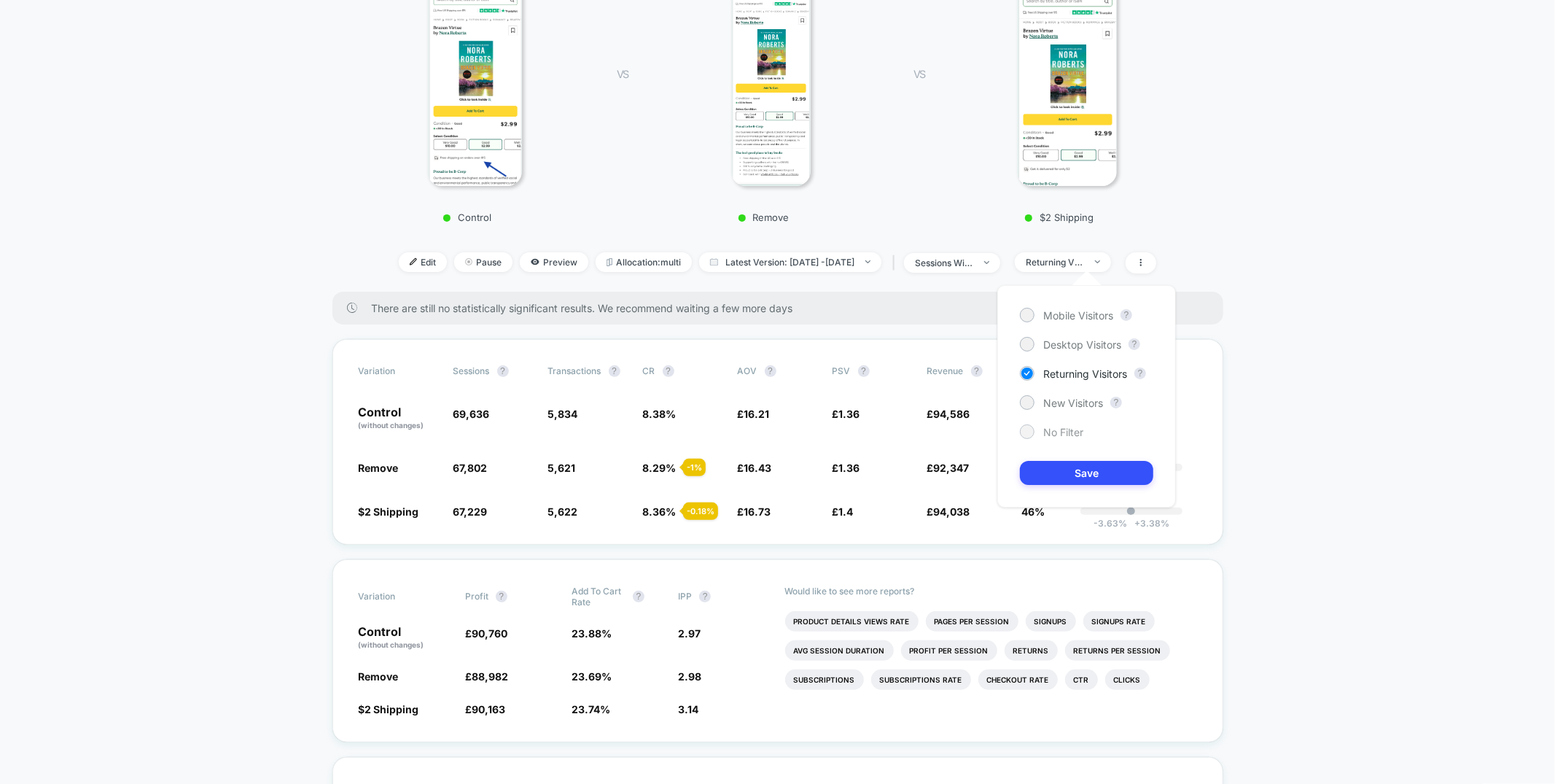
click at [1044, 435] on span "No Filter" at bounding box center [1063, 432] width 40 height 12
click at [1046, 487] on div "Mobile Visitors ? Desktop Visitors ? Returning Visitors ? New Visitors ? No Fil…" at bounding box center [1087, 395] width 179 height 222
click at [1052, 469] on button "Save" at bounding box center [1087, 473] width 133 height 24
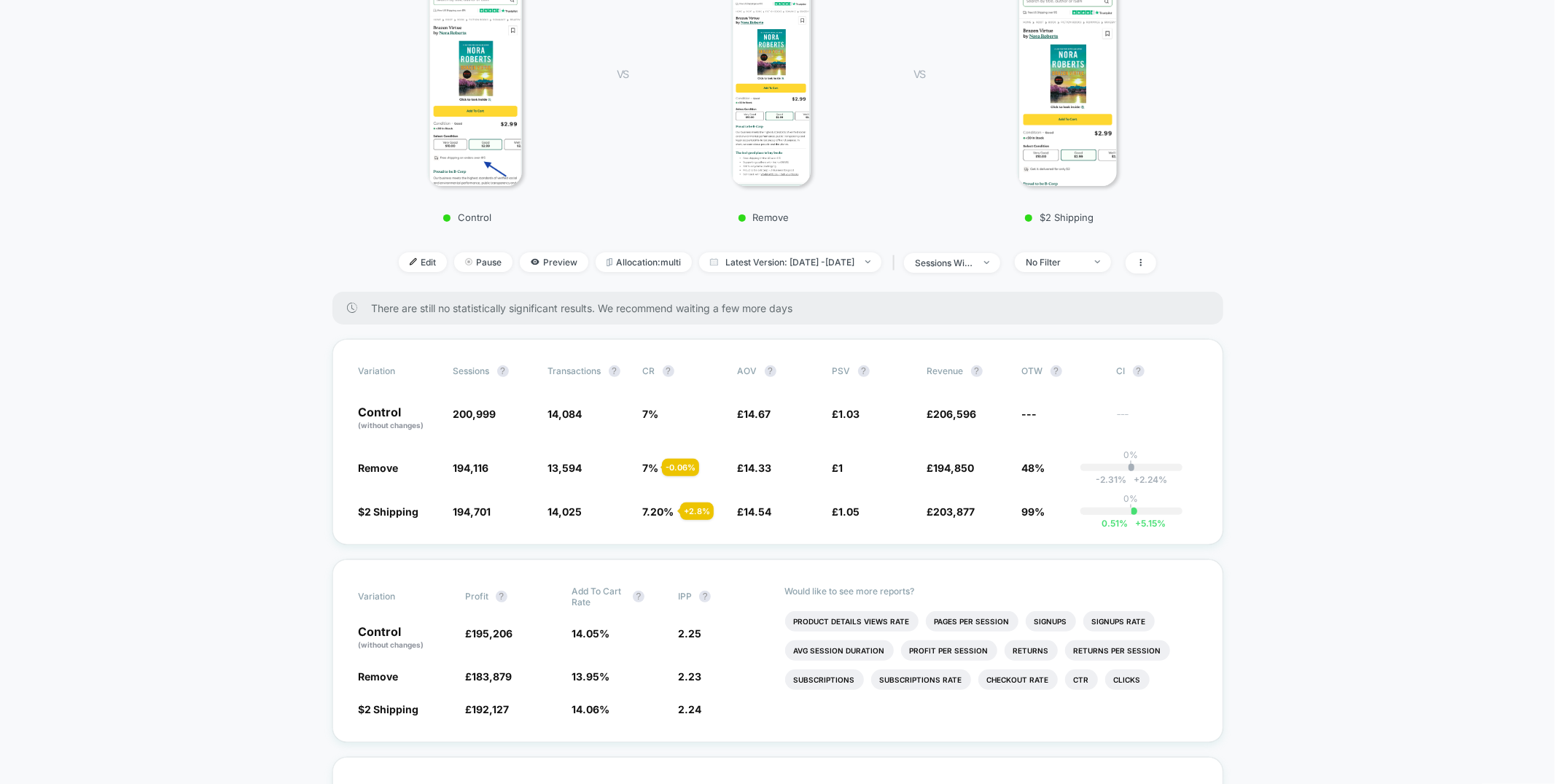
click at [1148, 259] on div at bounding box center [1137, 262] width 37 height 22
click at [1157, 259] on span at bounding box center [1141, 262] width 31 height 22
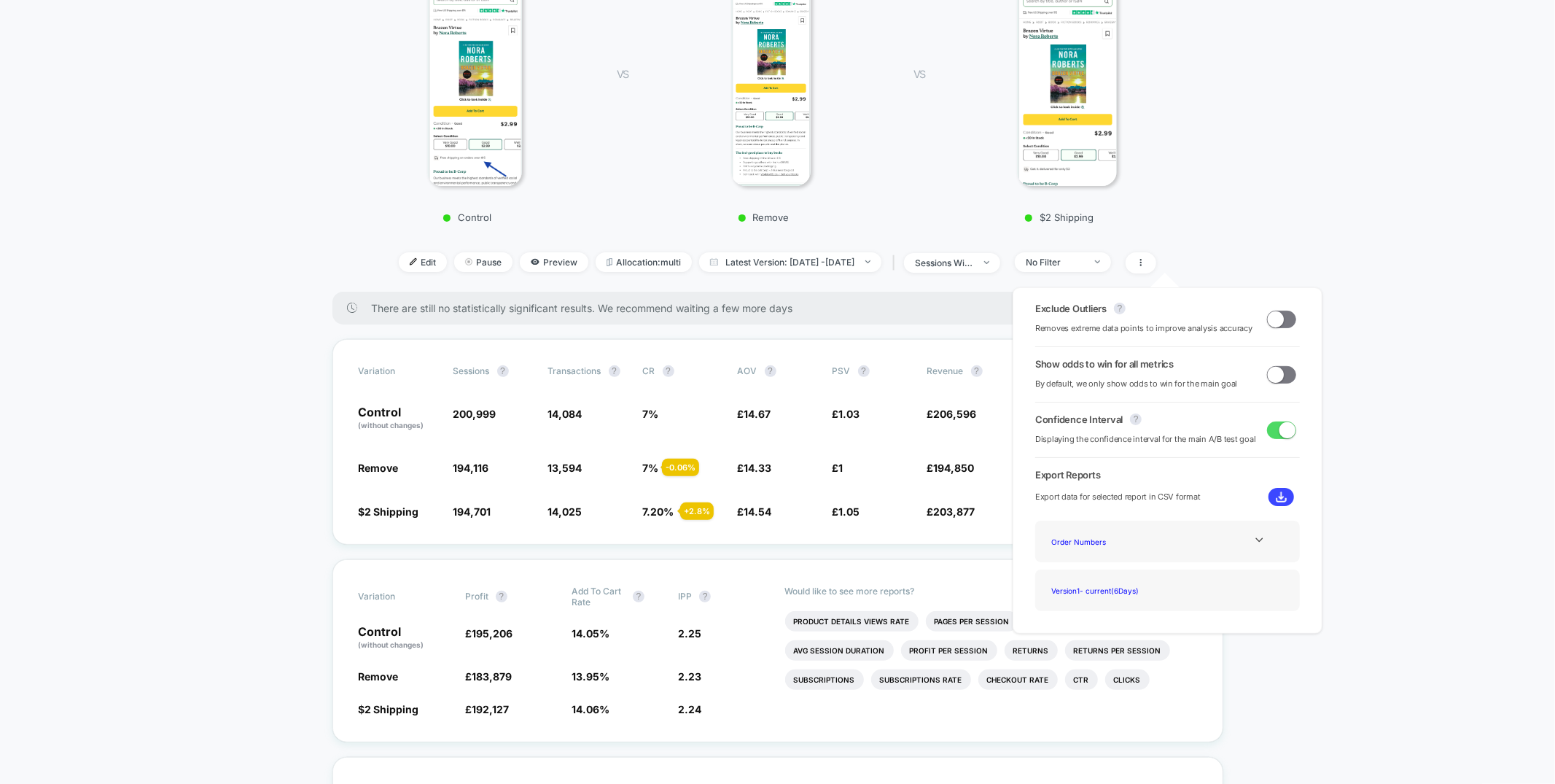
click at [1274, 314] on span at bounding box center [1276, 318] width 16 height 16
click at [1330, 289] on div "Exclude Outliers ? Removes extreme data points to improve analysis accuracy Sho…" at bounding box center [1168, 460] width 339 height 376
click at [1269, 325] on span at bounding box center [1281, 319] width 29 height 18
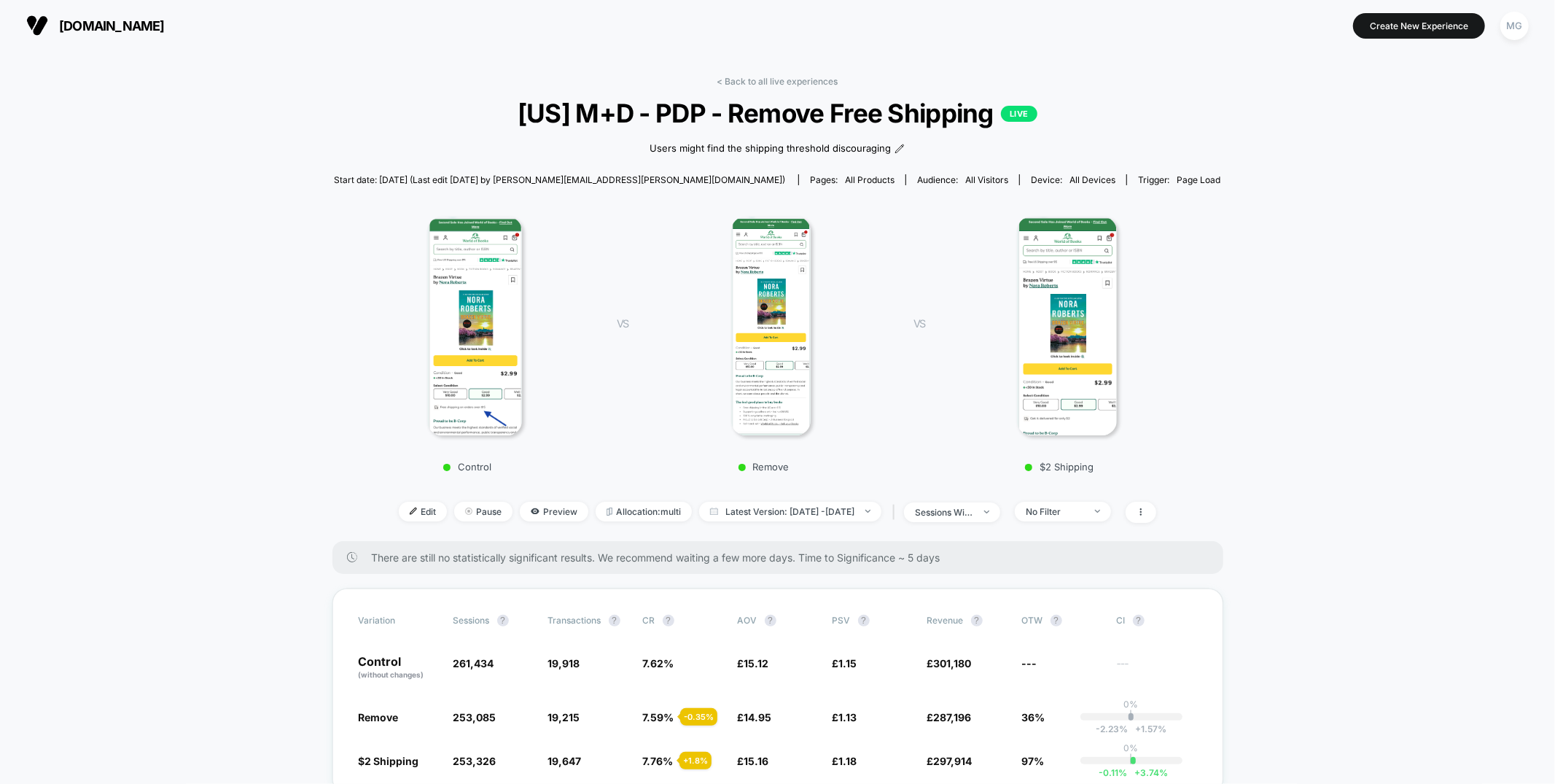
click at [1064, 353] on img at bounding box center [1067, 326] width 100 height 219
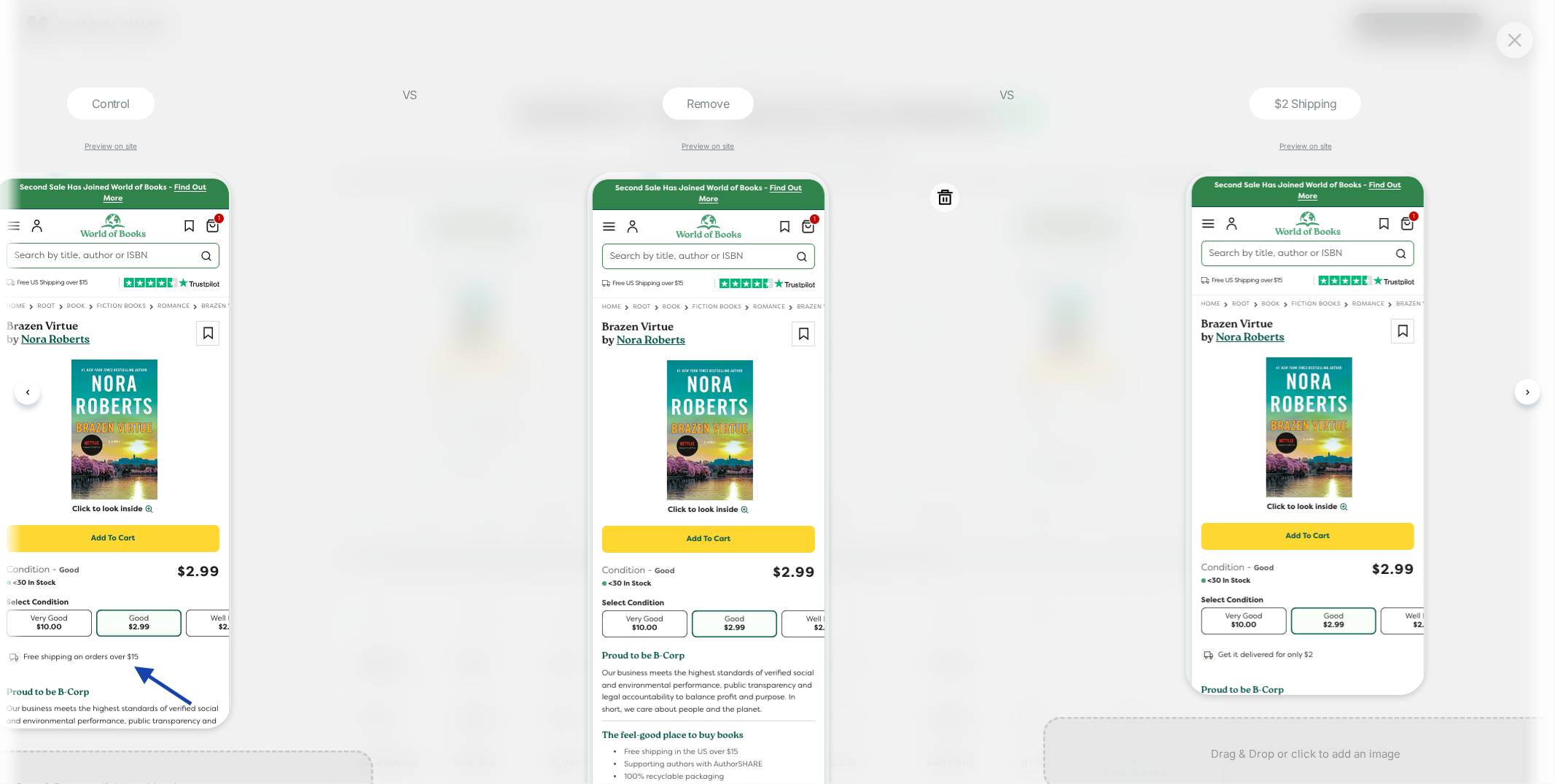
scroll to position [0, 148]
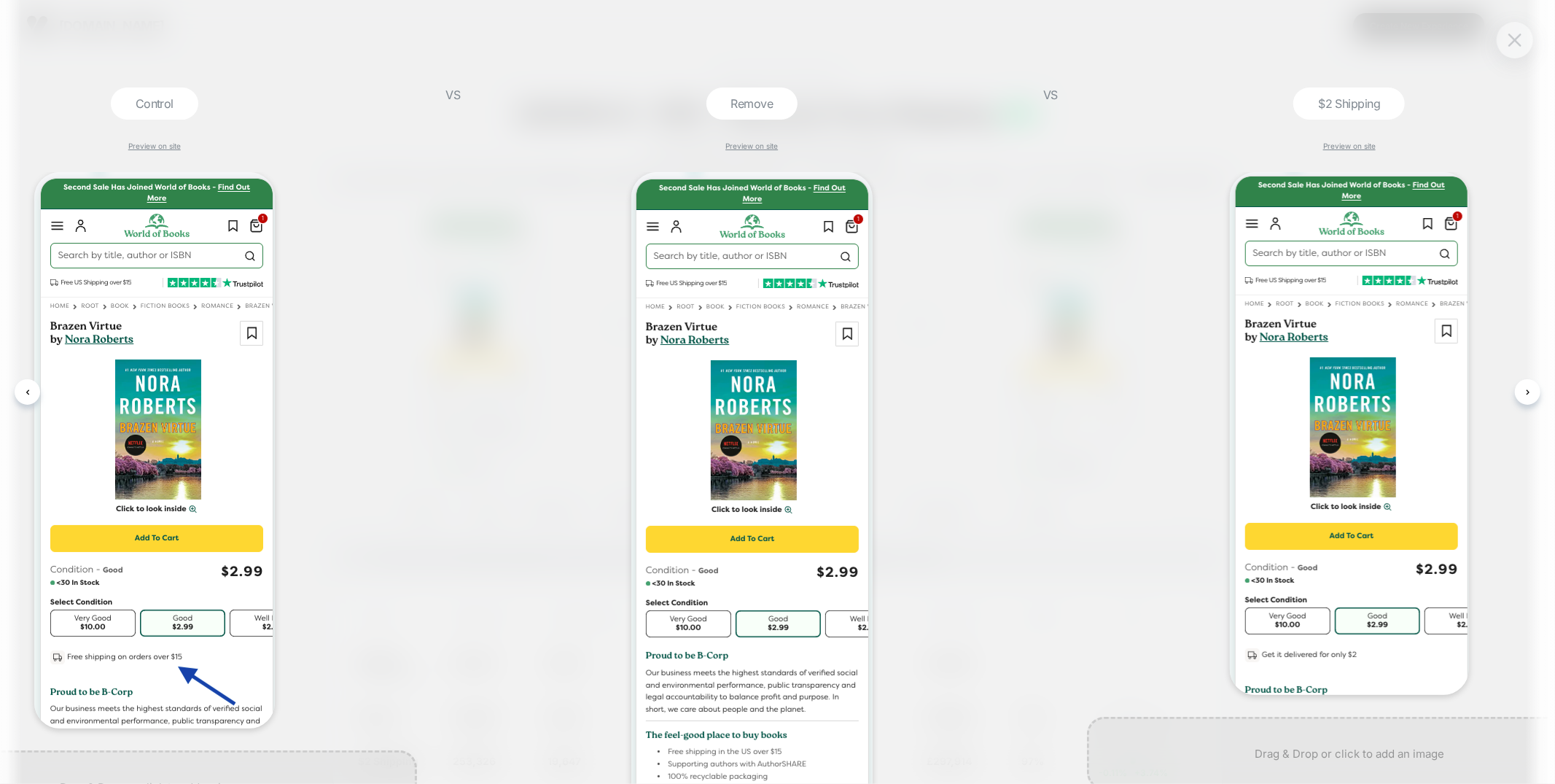
click at [1518, 39] on img at bounding box center [1516, 39] width 13 height 12
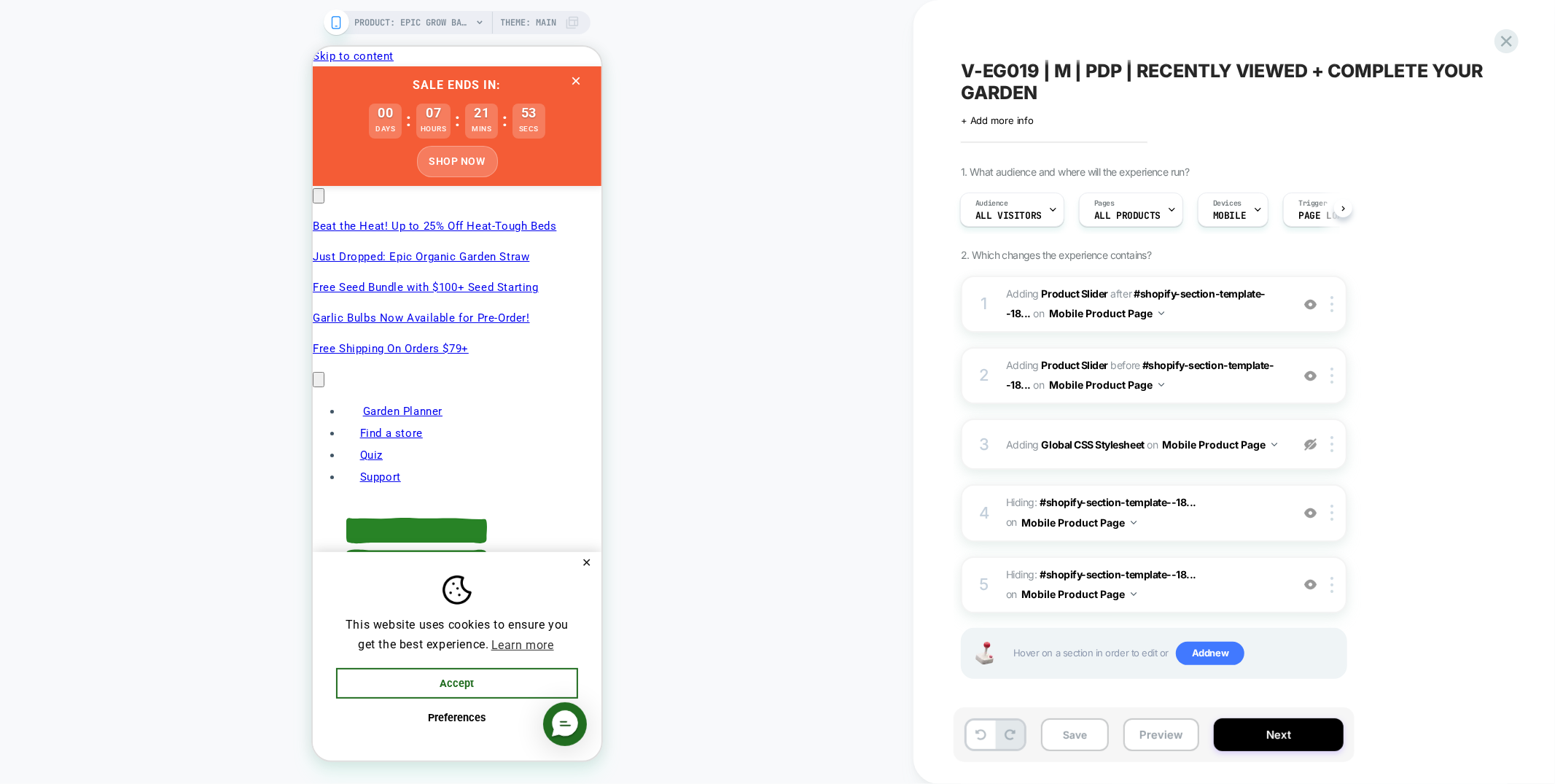
scroll to position [0, 690]
click button "✕"
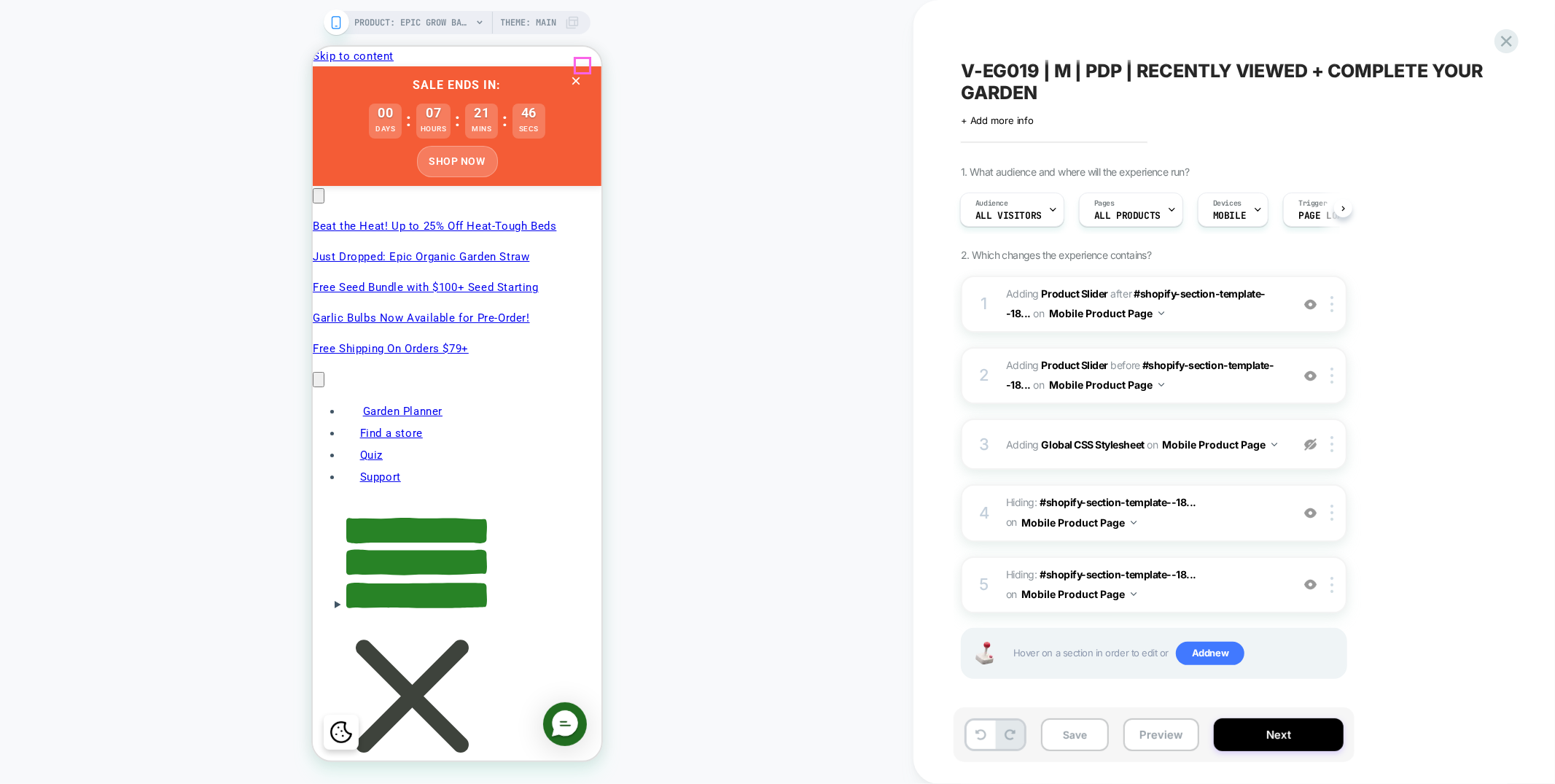
click icon "Close Cart"
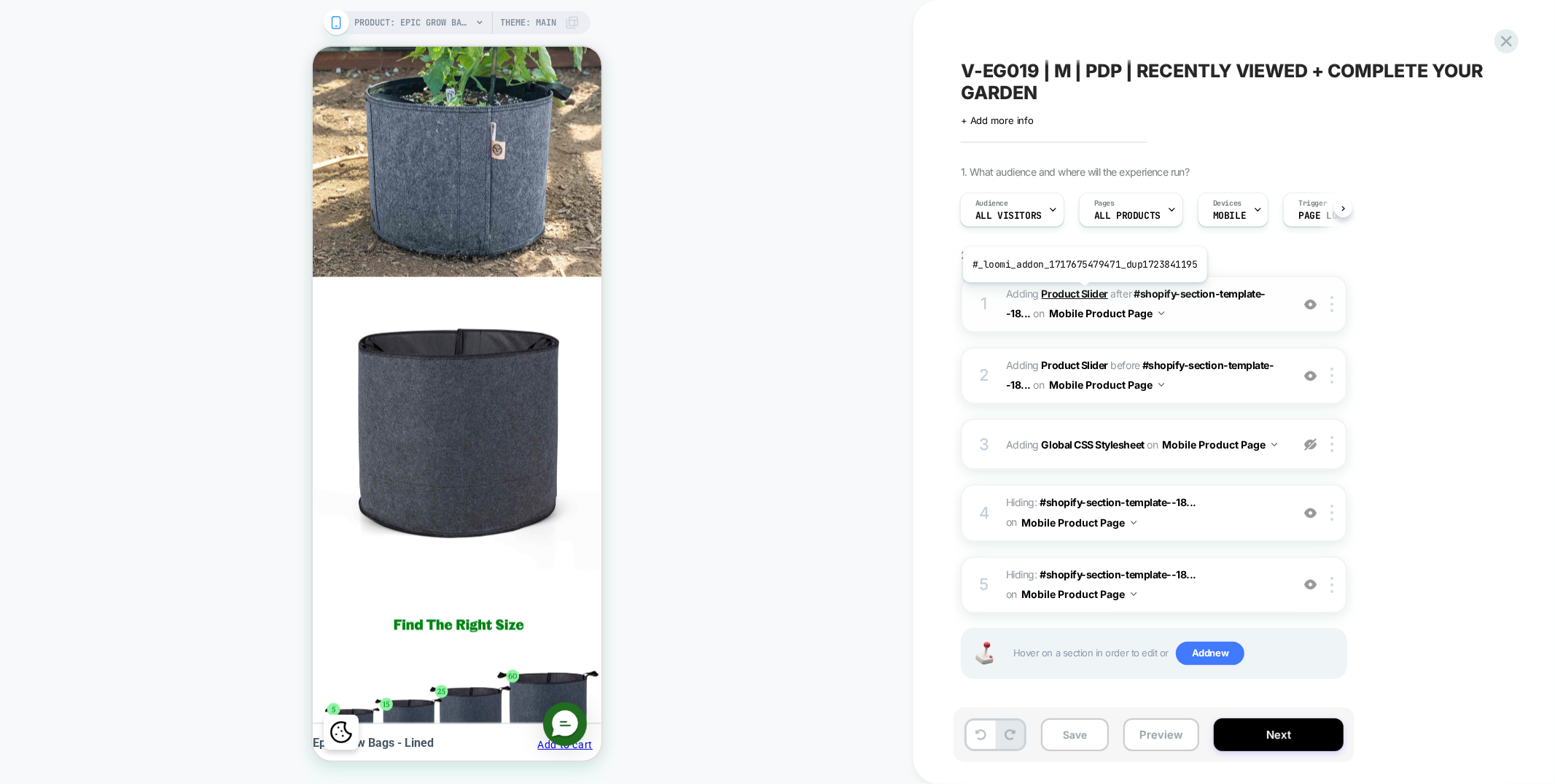
scroll to position [0, 921]
click at [1313, 374] on img at bounding box center [1311, 376] width 12 height 12
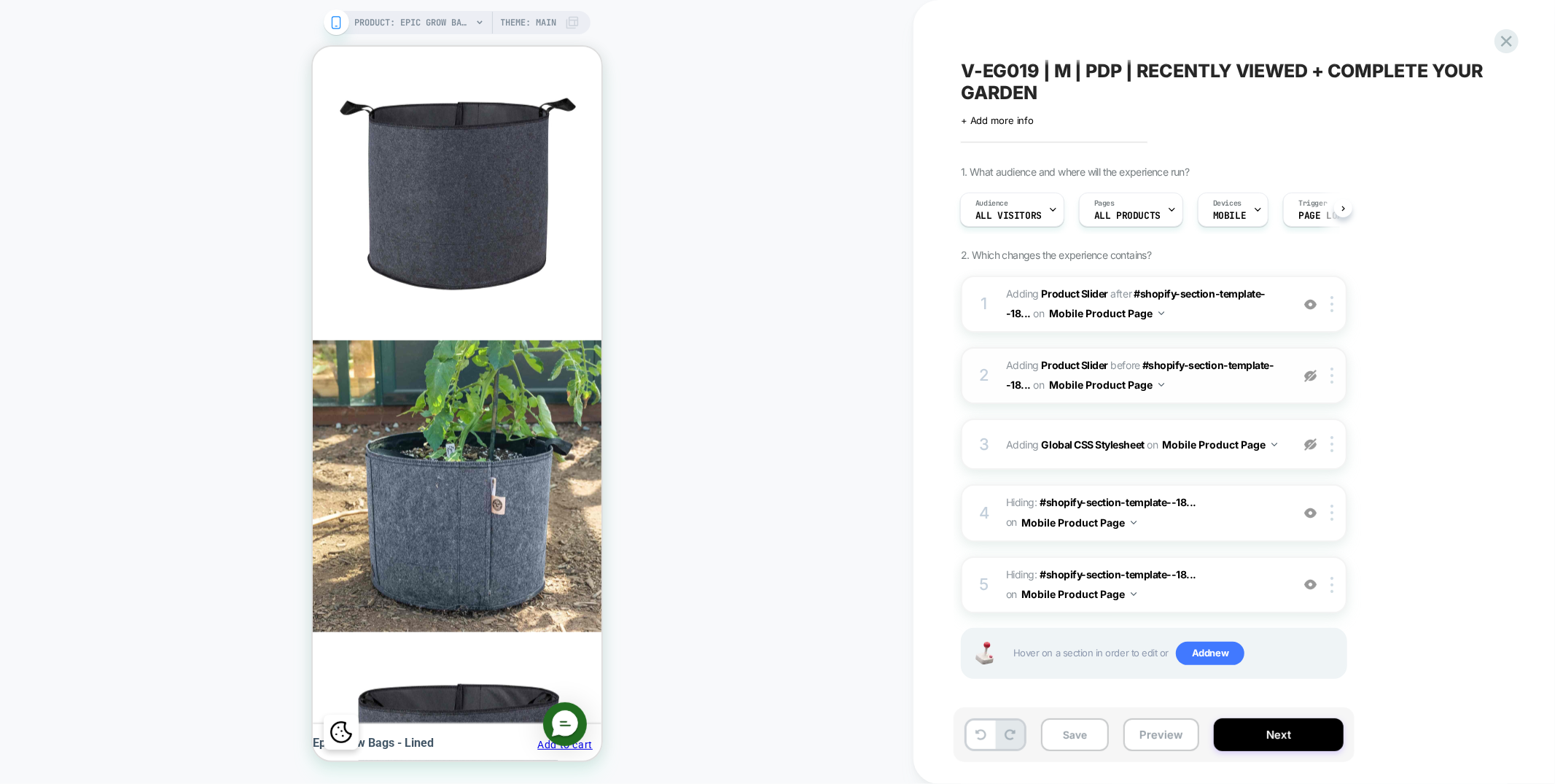
scroll to position [0, 0]
click at [1313, 374] on img at bounding box center [1311, 376] width 12 height 12
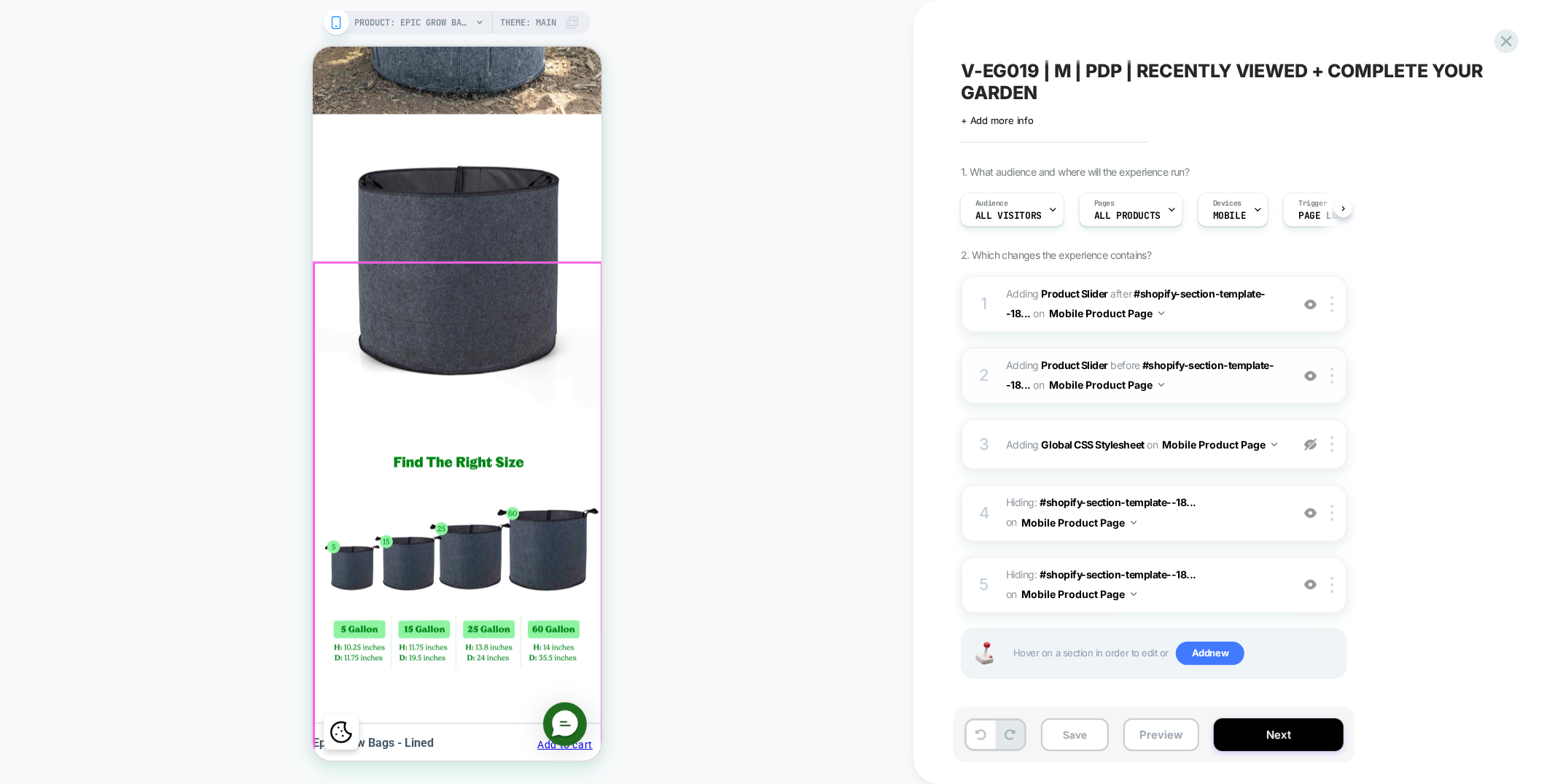
scroll to position [2141, 0]
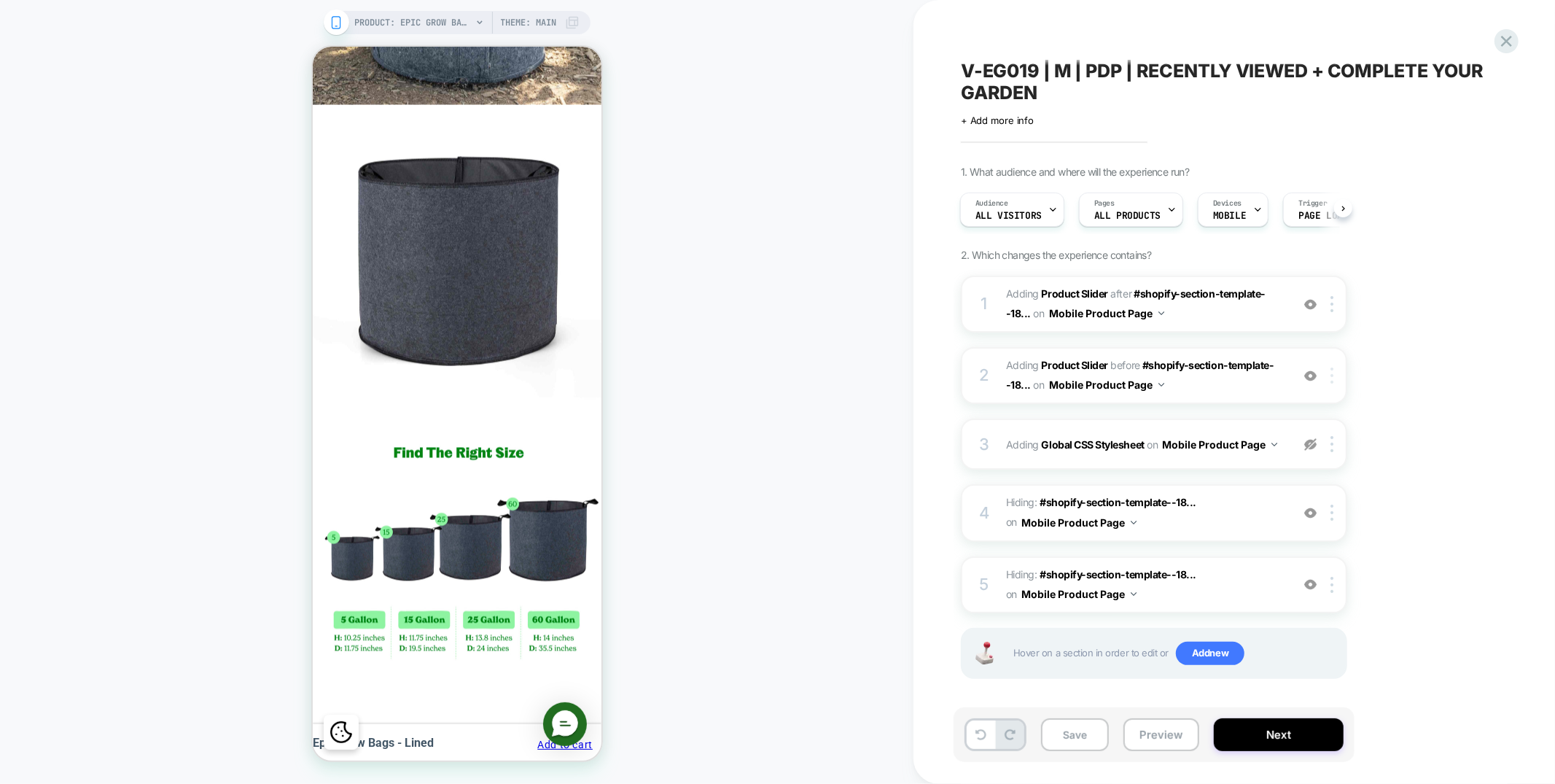
click at [1335, 370] on div at bounding box center [1335, 375] width 24 height 16
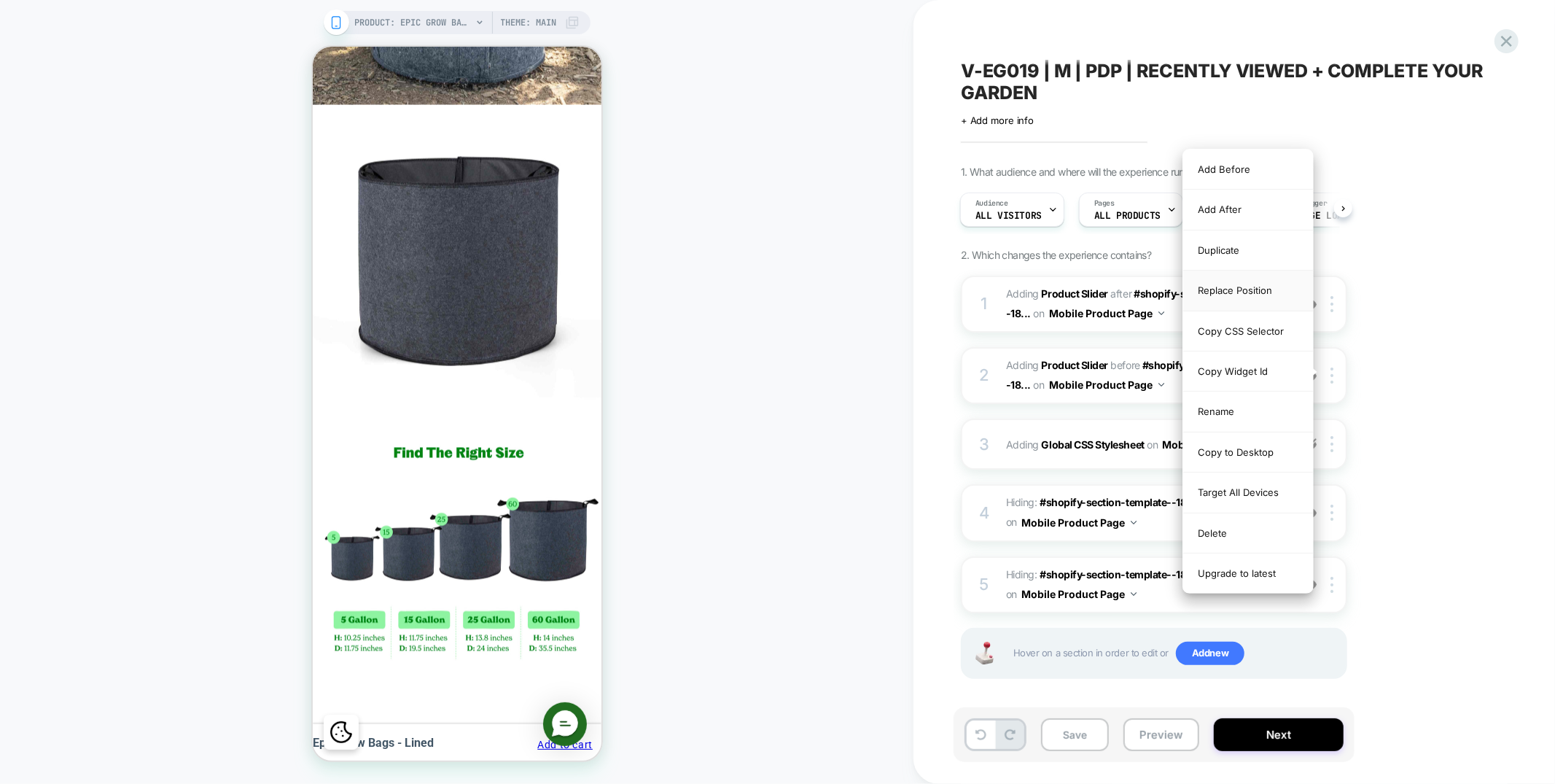
click at [1240, 286] on div "Replace Position" at bounding box center [1248, 290] width 130 height 40
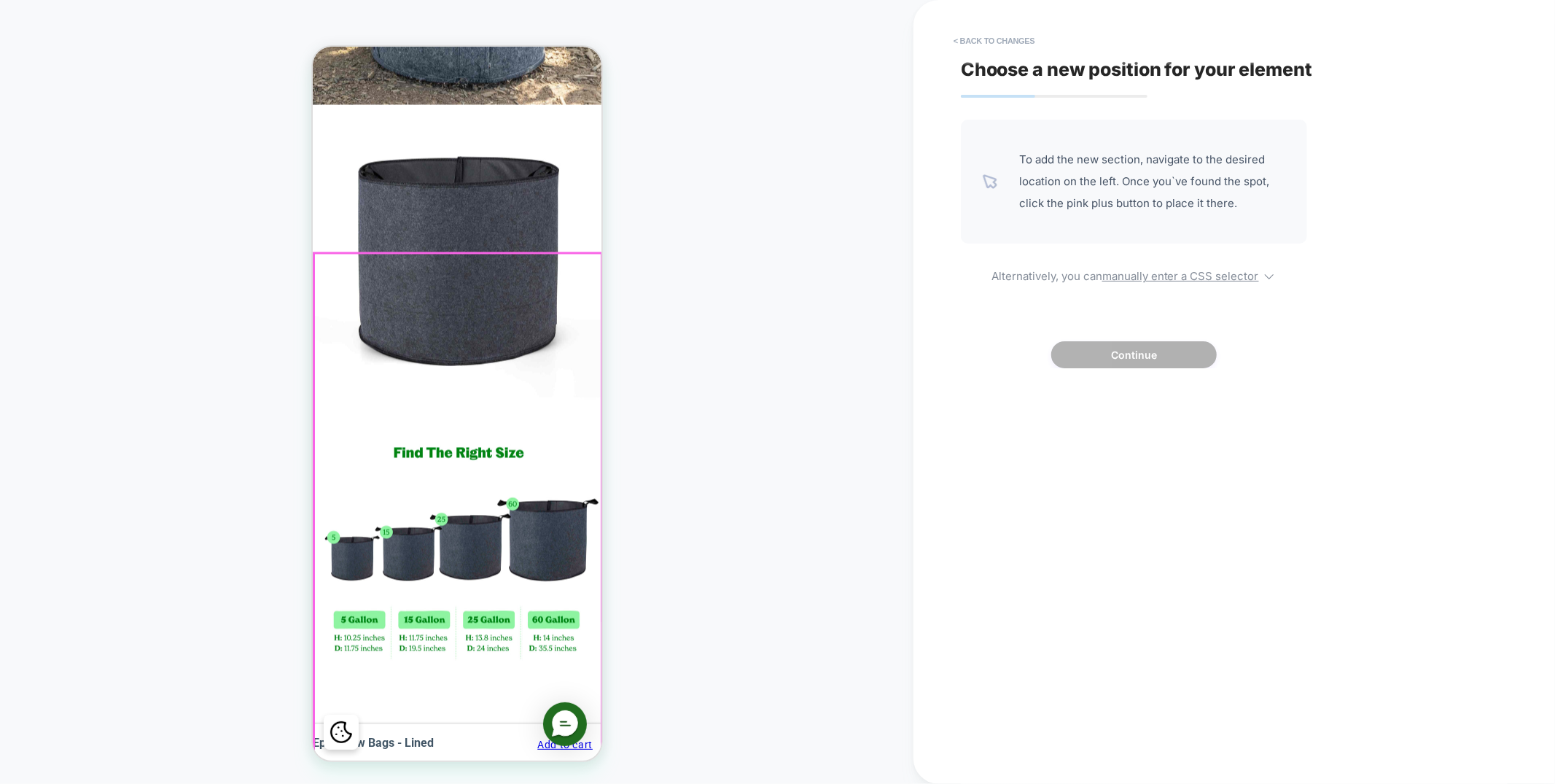
scroll to position [0, 230]
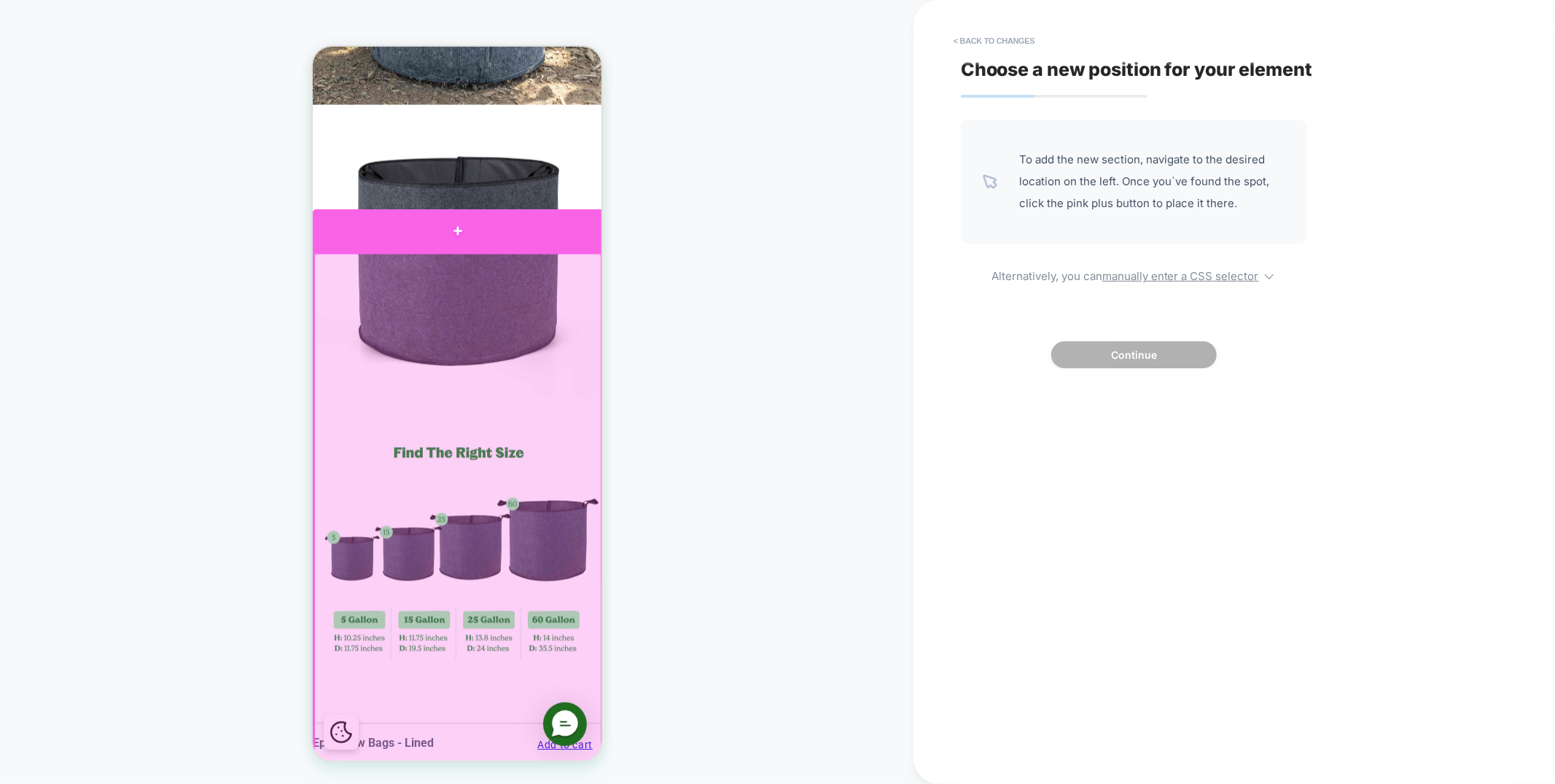
click div
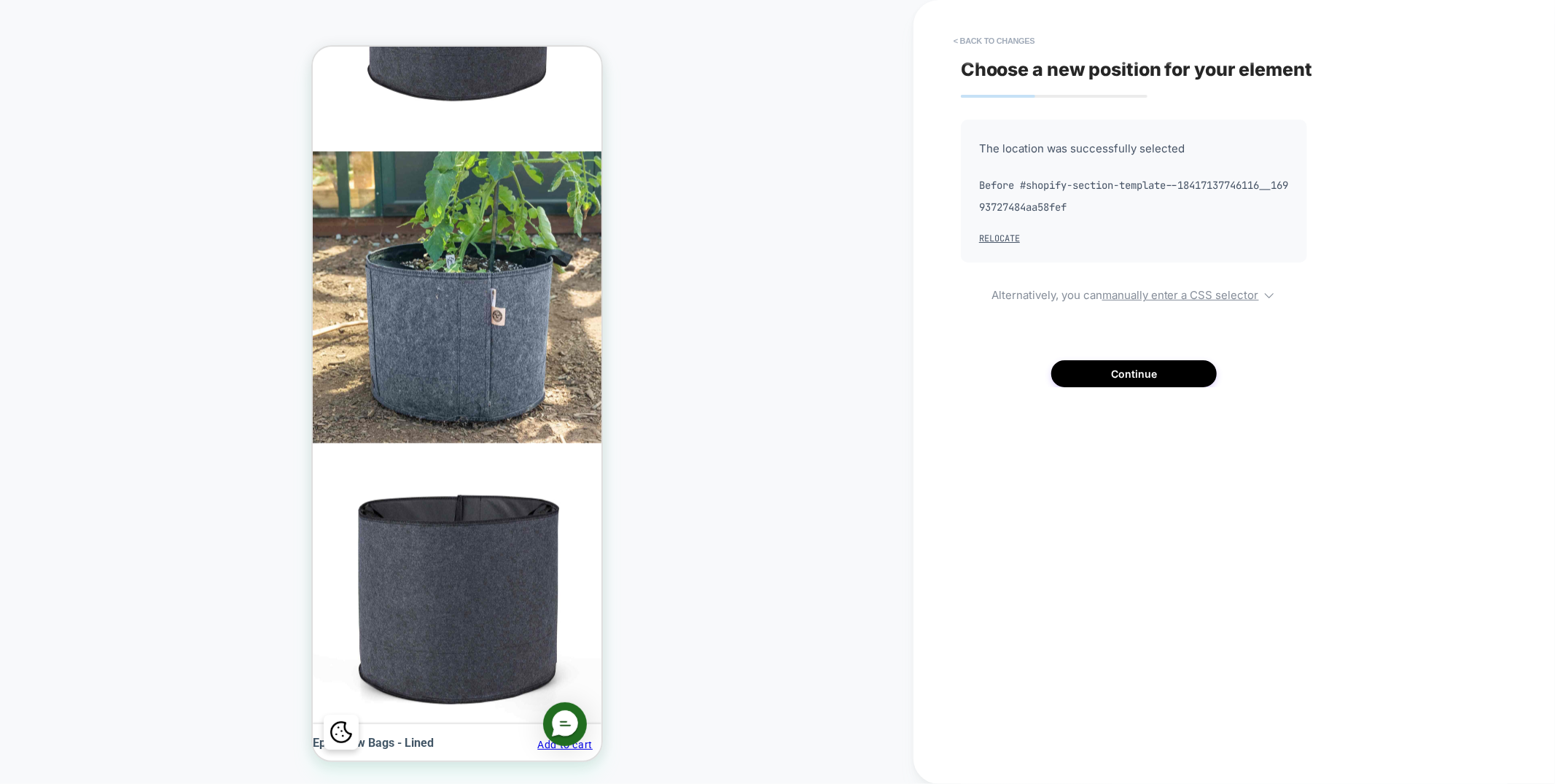
scroll to position [0, 460]
click at [1000, 37] on button "< Back to changes" at bounding box center [994, 40] width 96 height 23
click at [1015, 36] on button "< Back to changes" at bounding box center [994, 40] width 96 height 23
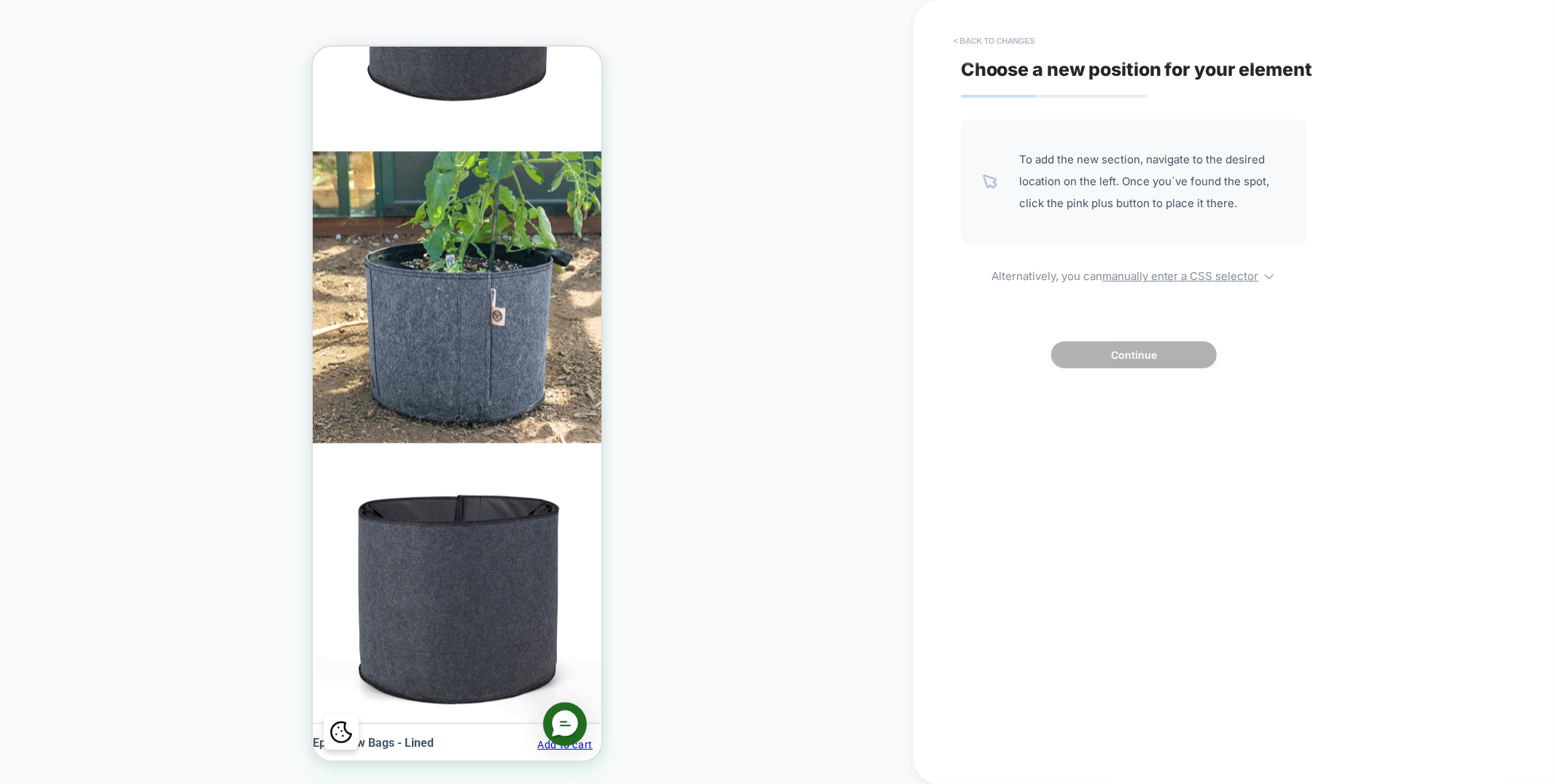
scroll to position [2141, 0]
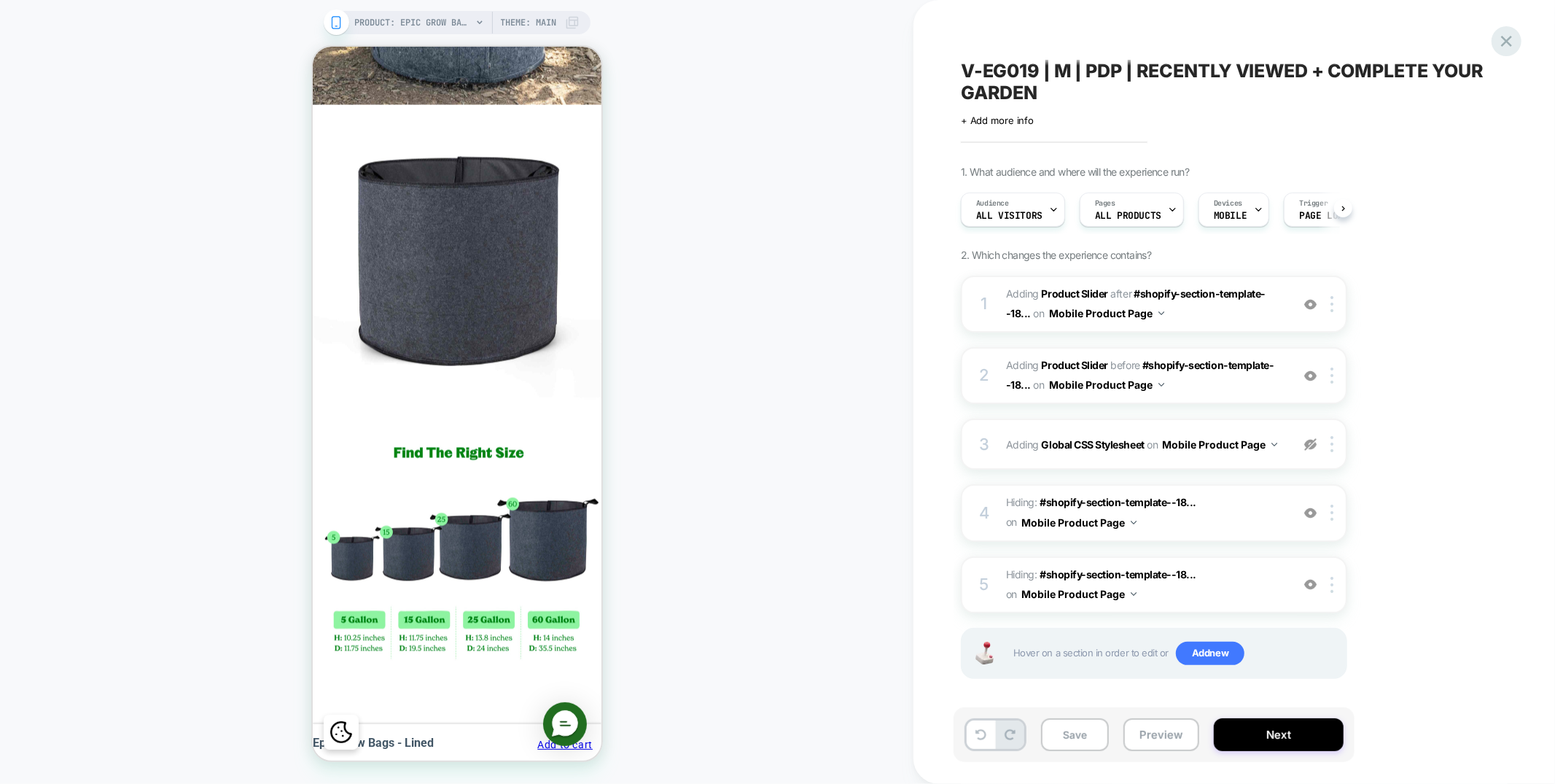
click at [1507, 42] on icon at bounding box center [1506, 40] width 20 height 20
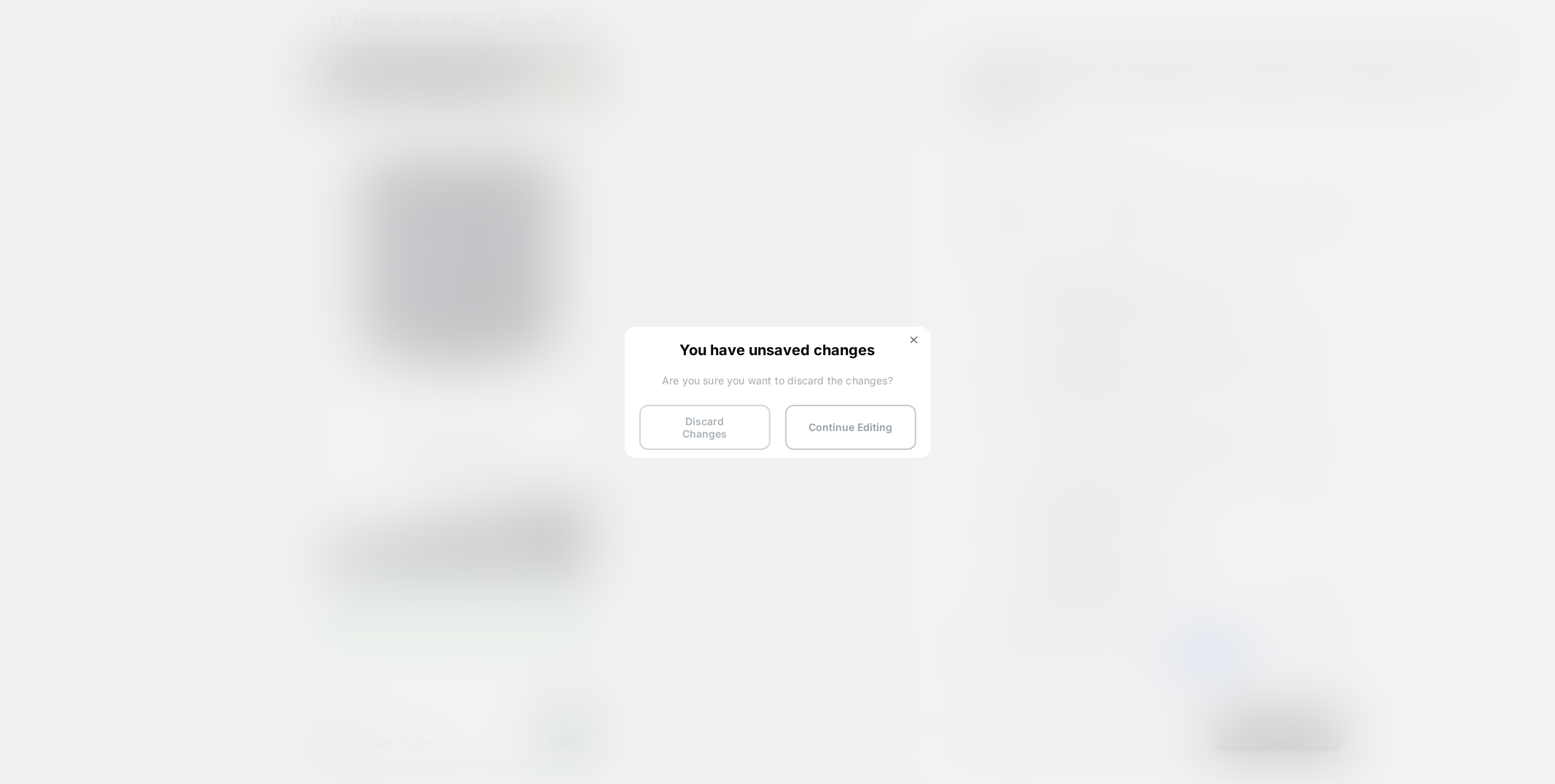
click at [708, 413] on button "Discard Changes" at bounding box center [705, 427] width 131 height 45
